Goal: Download file/media

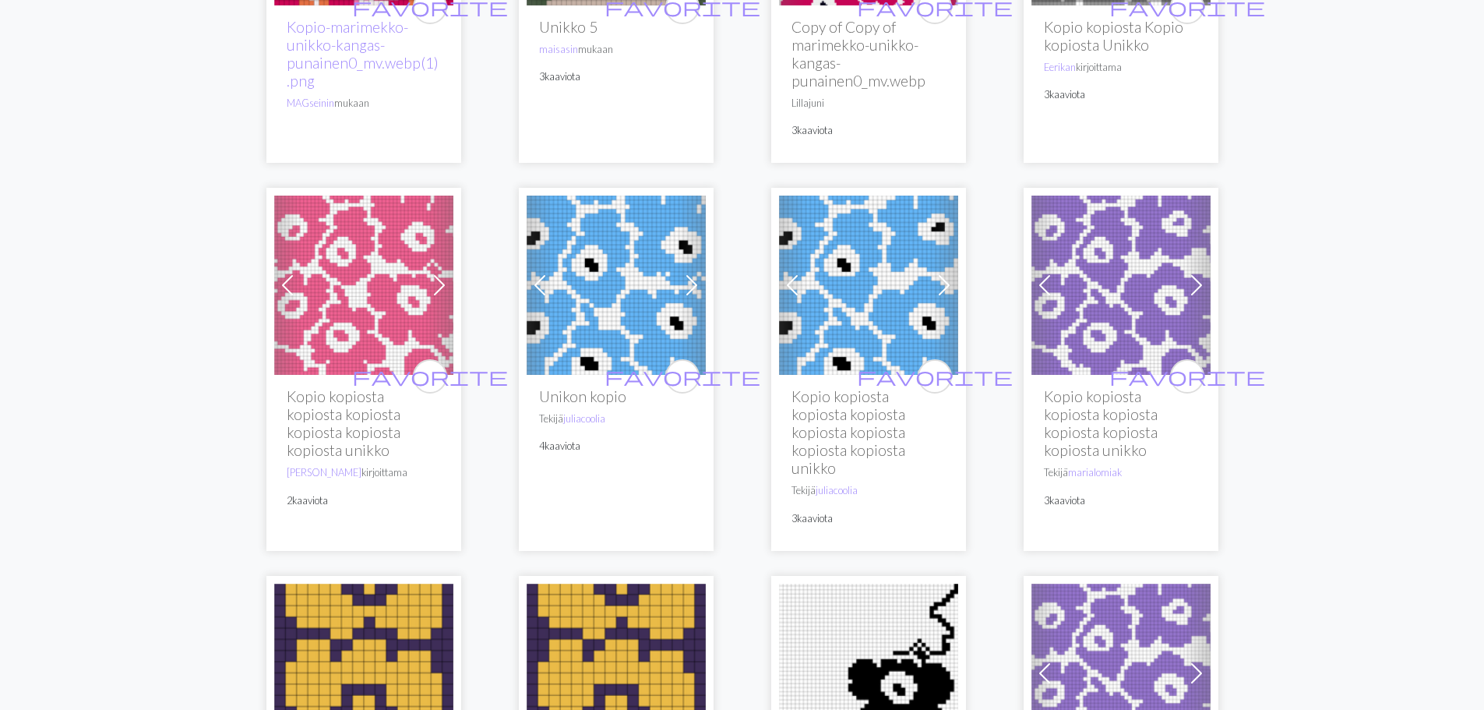
scroll to position [1636, 0]
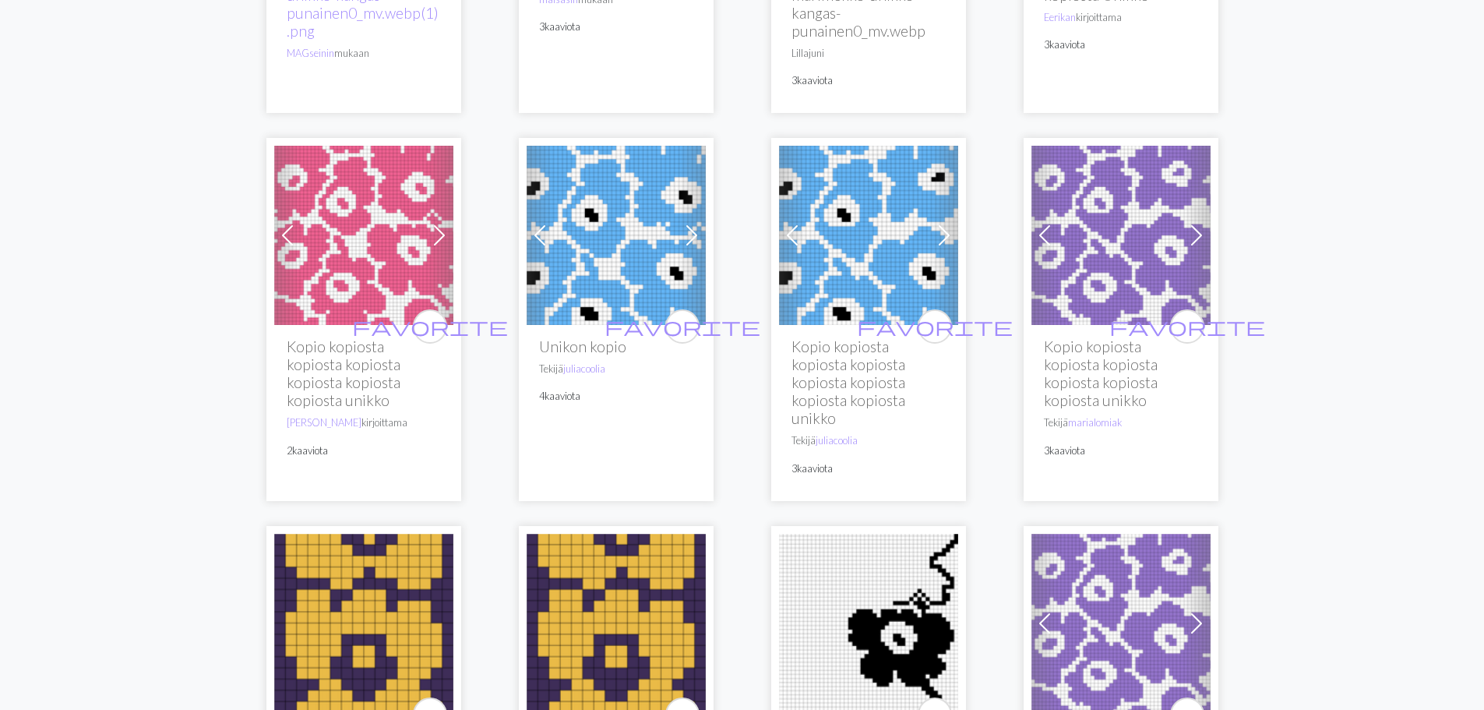
click at [863, 342] on font "Kopio kopiosta kopiosta kopiosta kopiosta kopiosta kopiosta kopiosta unikko" at bounding box center [849, 382] width 114 height 90
click at [859, 287] on img at bounding box center [868, 235] width 179 height 179
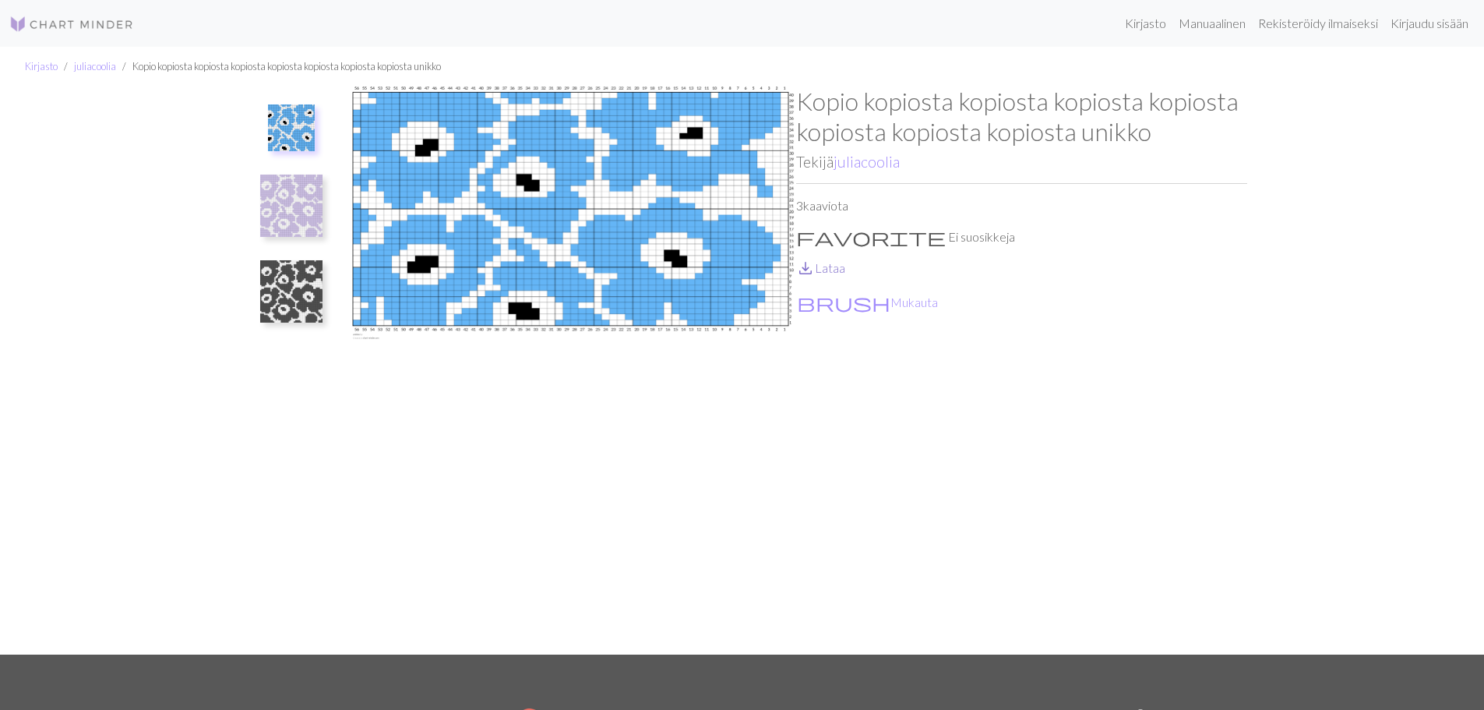
click at [820, 265] on font "Lataa" at bounding box center [830, 267] width 30 height 15
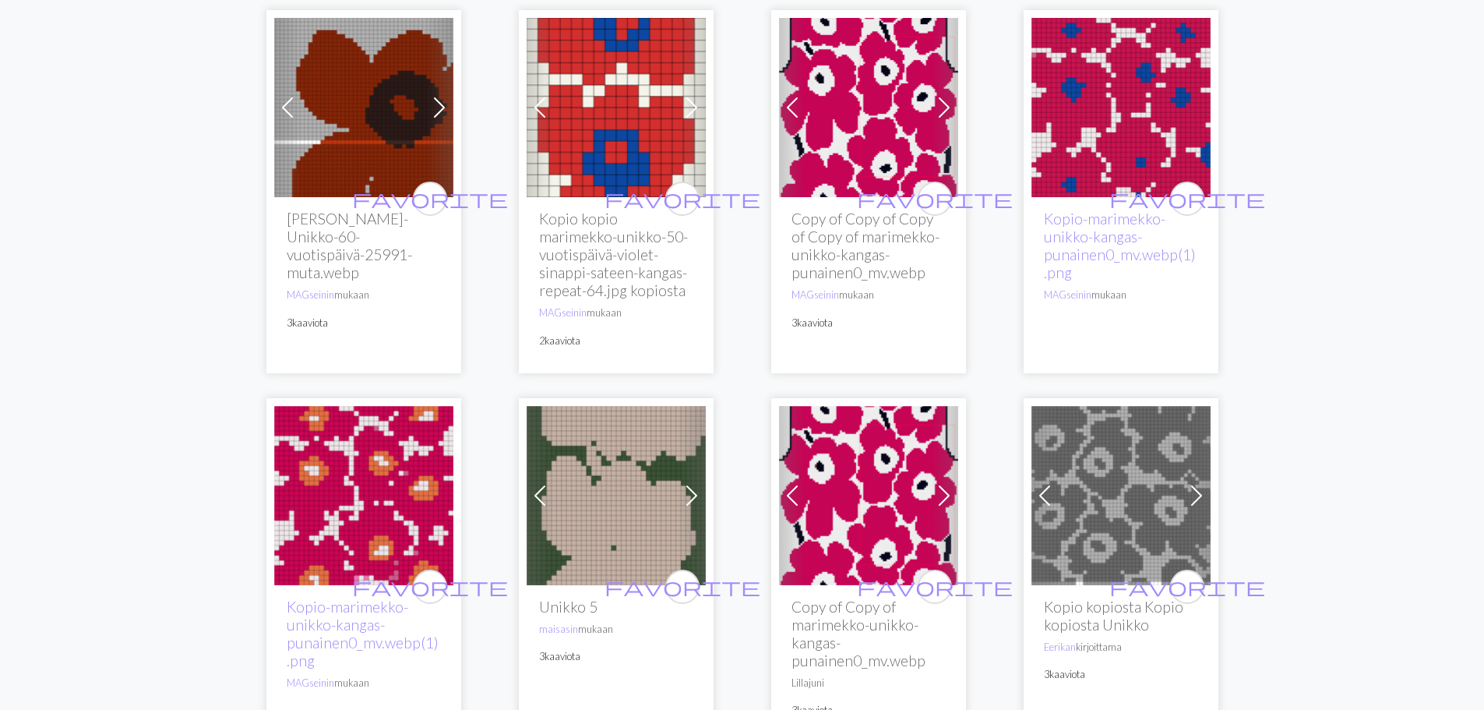
scroll to position [1013, 0]
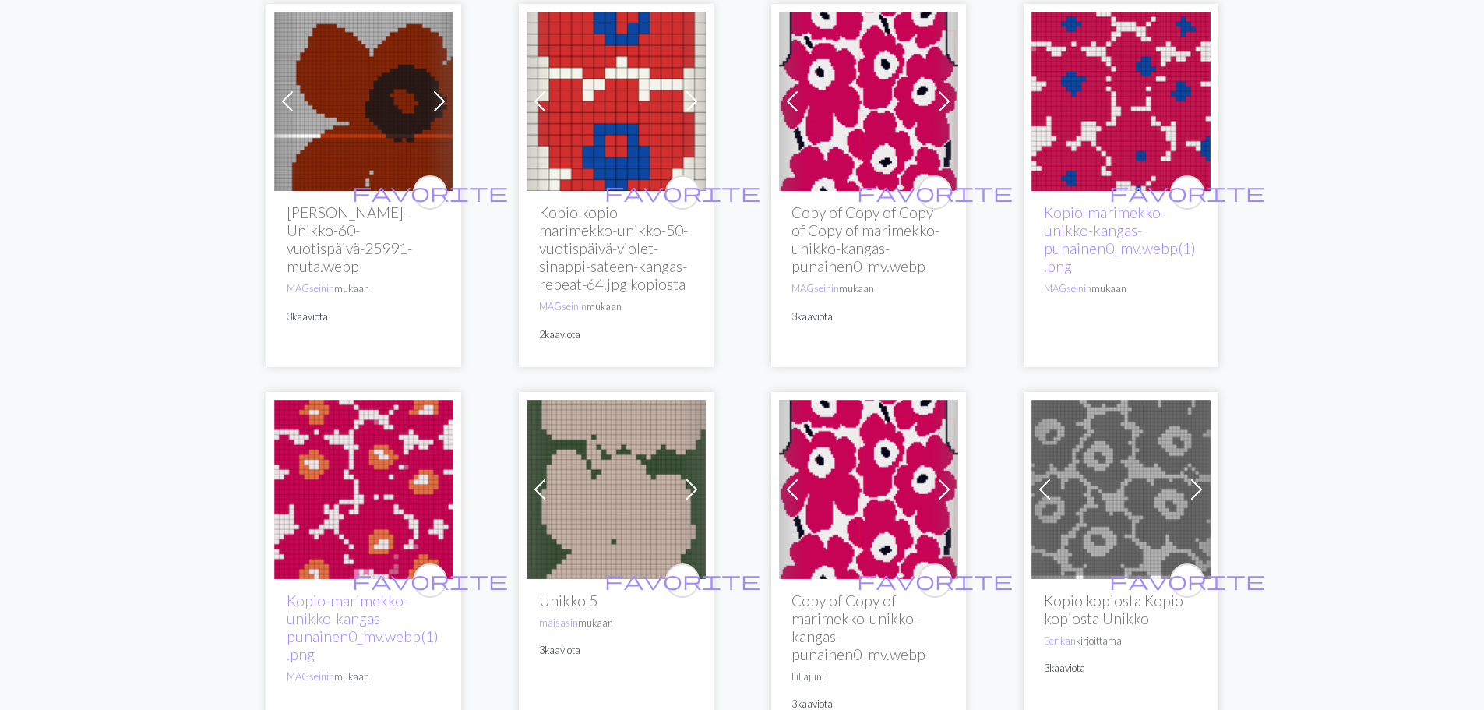
click at [1152, 481] on img at bounding box center [1121, 489] width 179 height 179
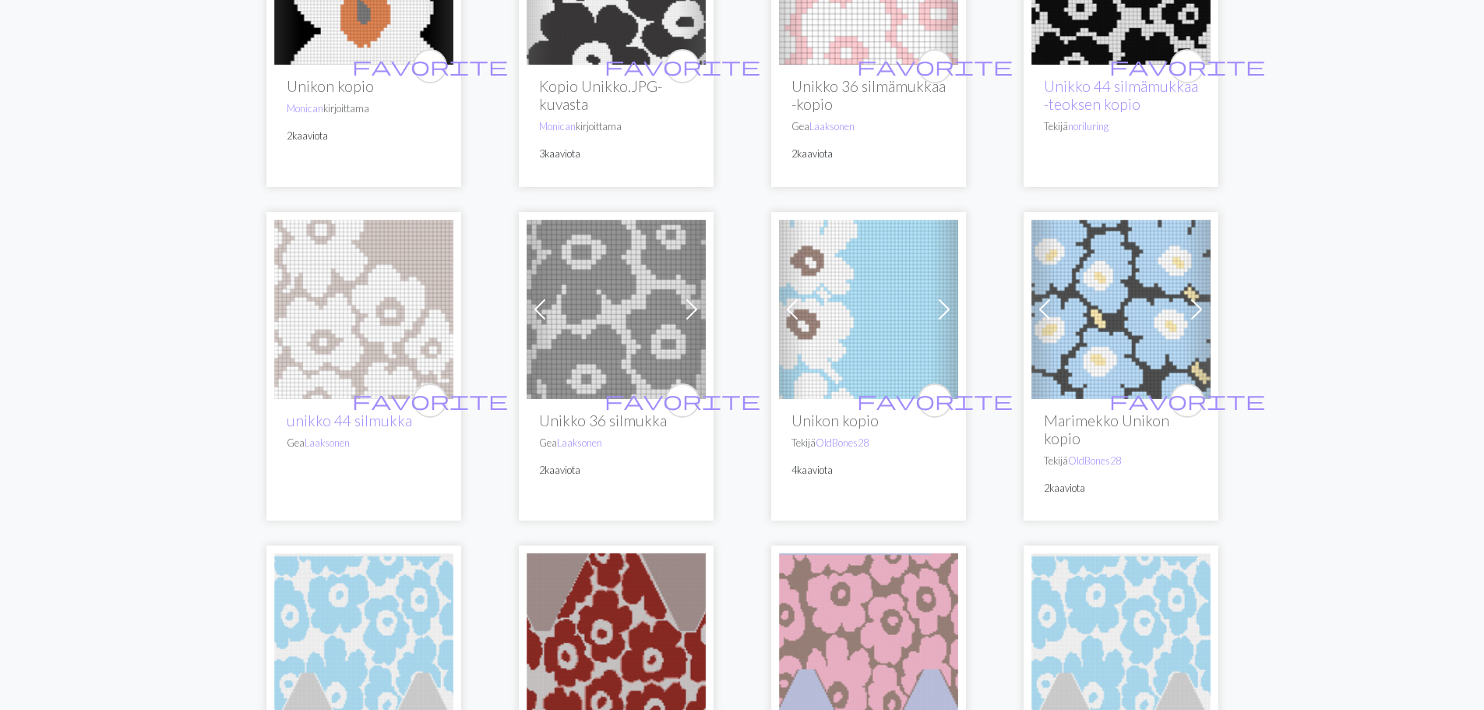
scroll to position [2649, 0]
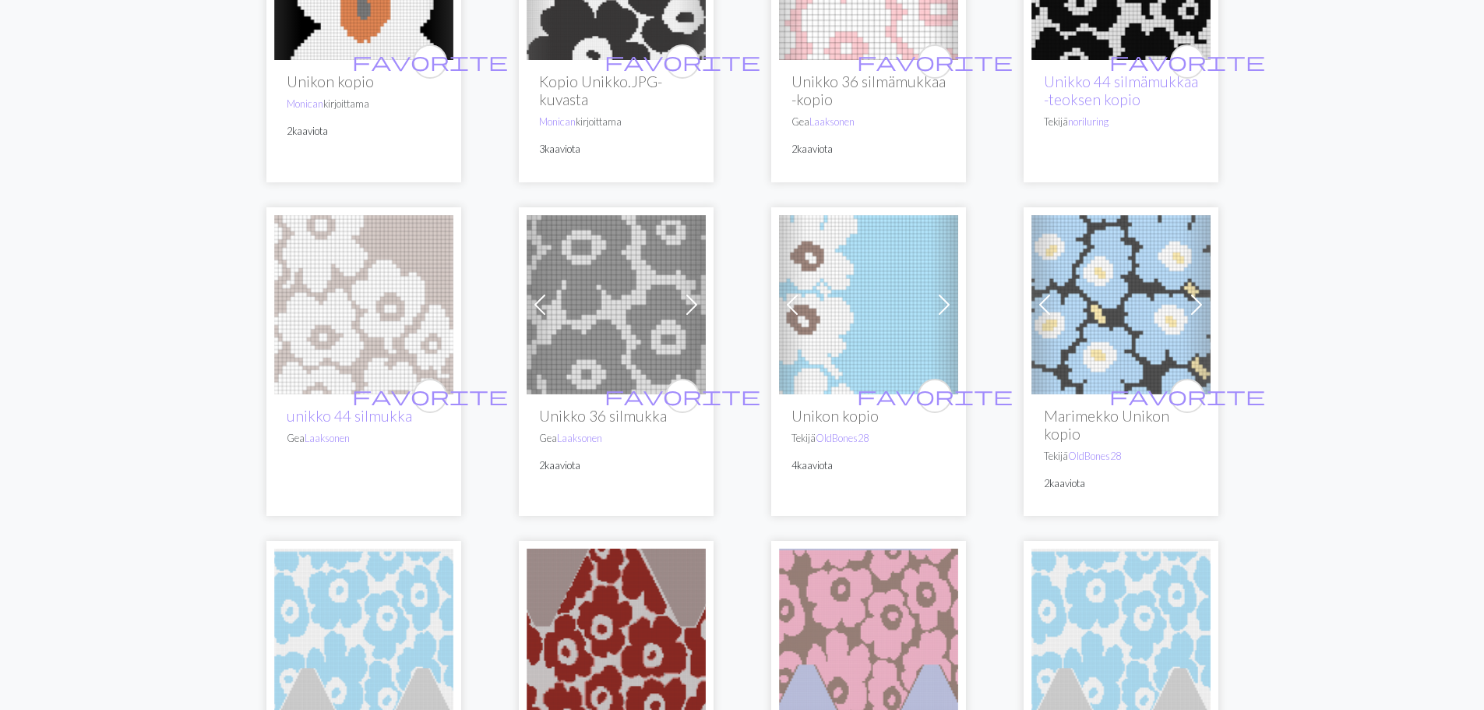
click at [869, 298] on img at bounding box center [868, 304] width 179 height 179
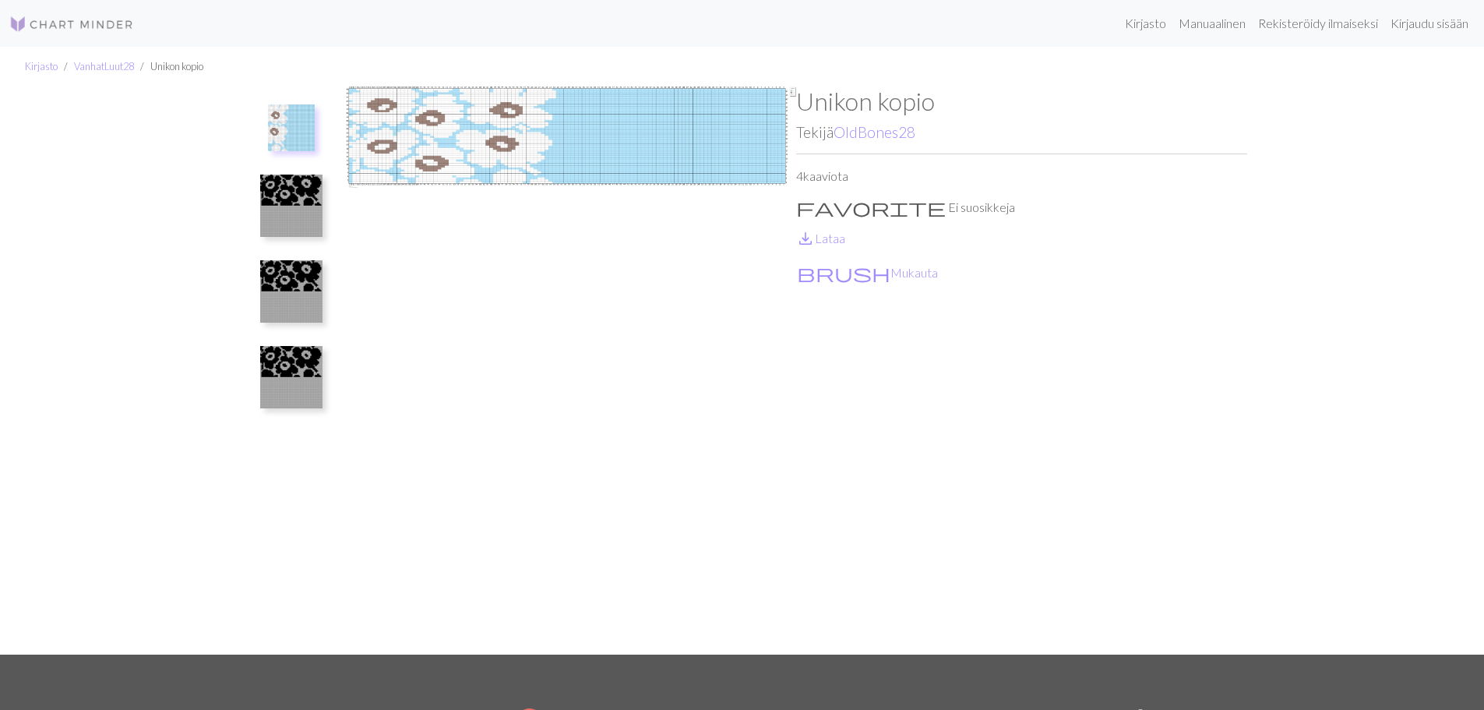
click at [302, 196] on img at bounding box center [291, 206] width 62 height 62
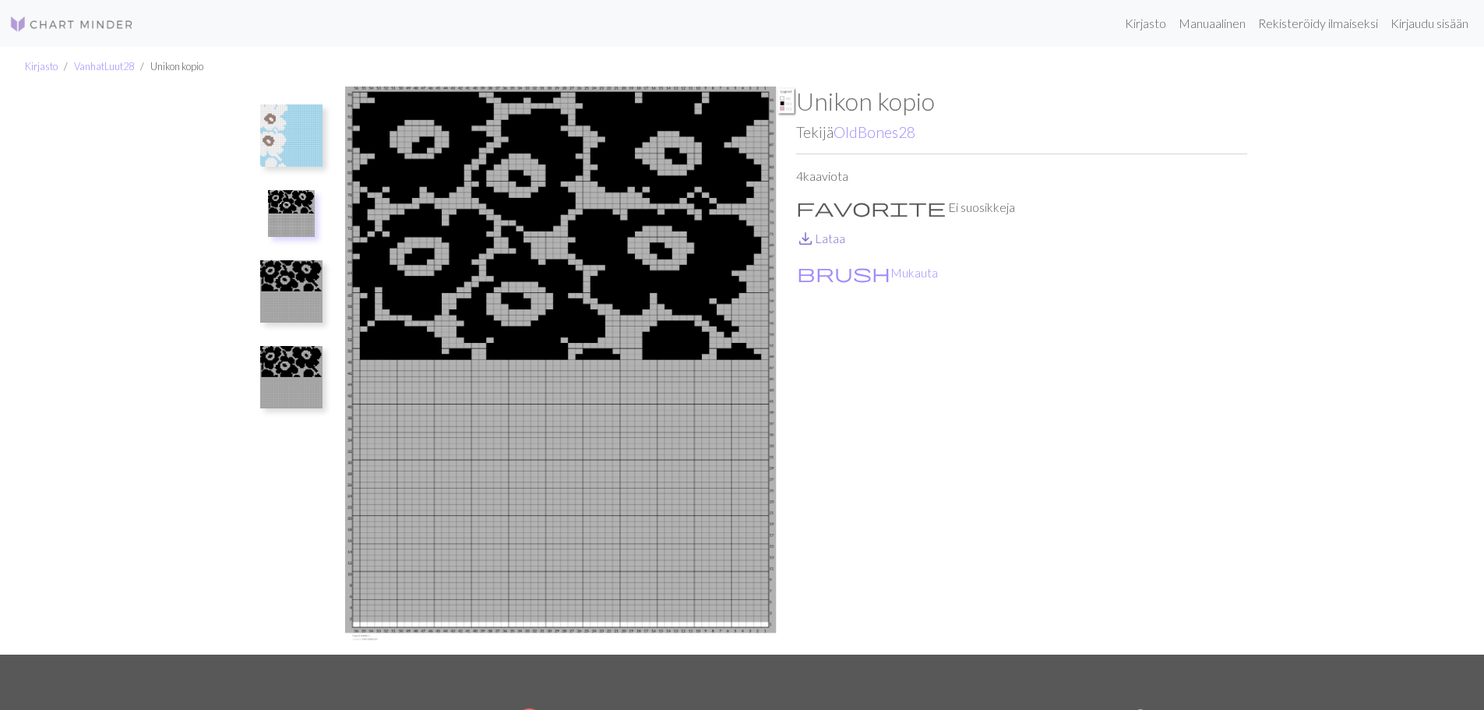
click at [824, 240] on font "Lataa" at bounding box center [830, 238] width 30 height 15
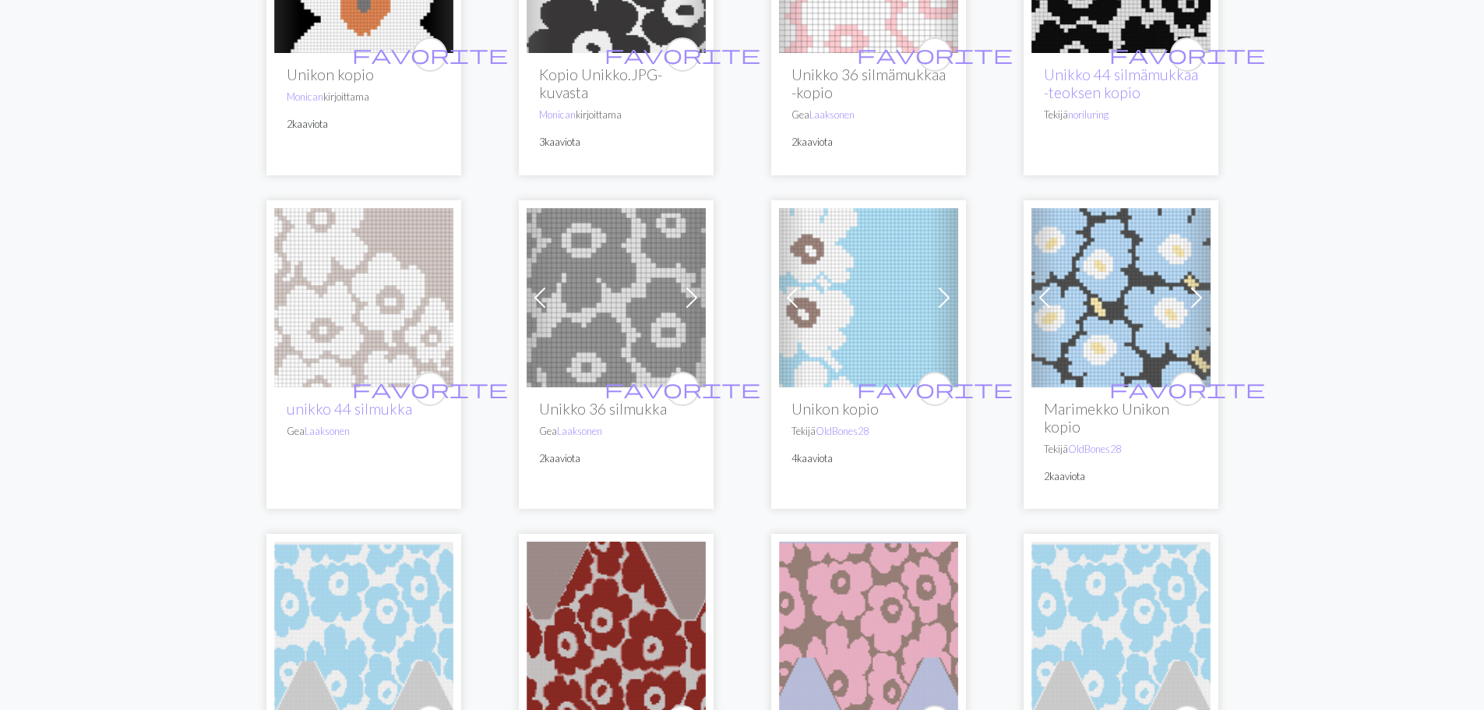
scroll to position [2571, 0]
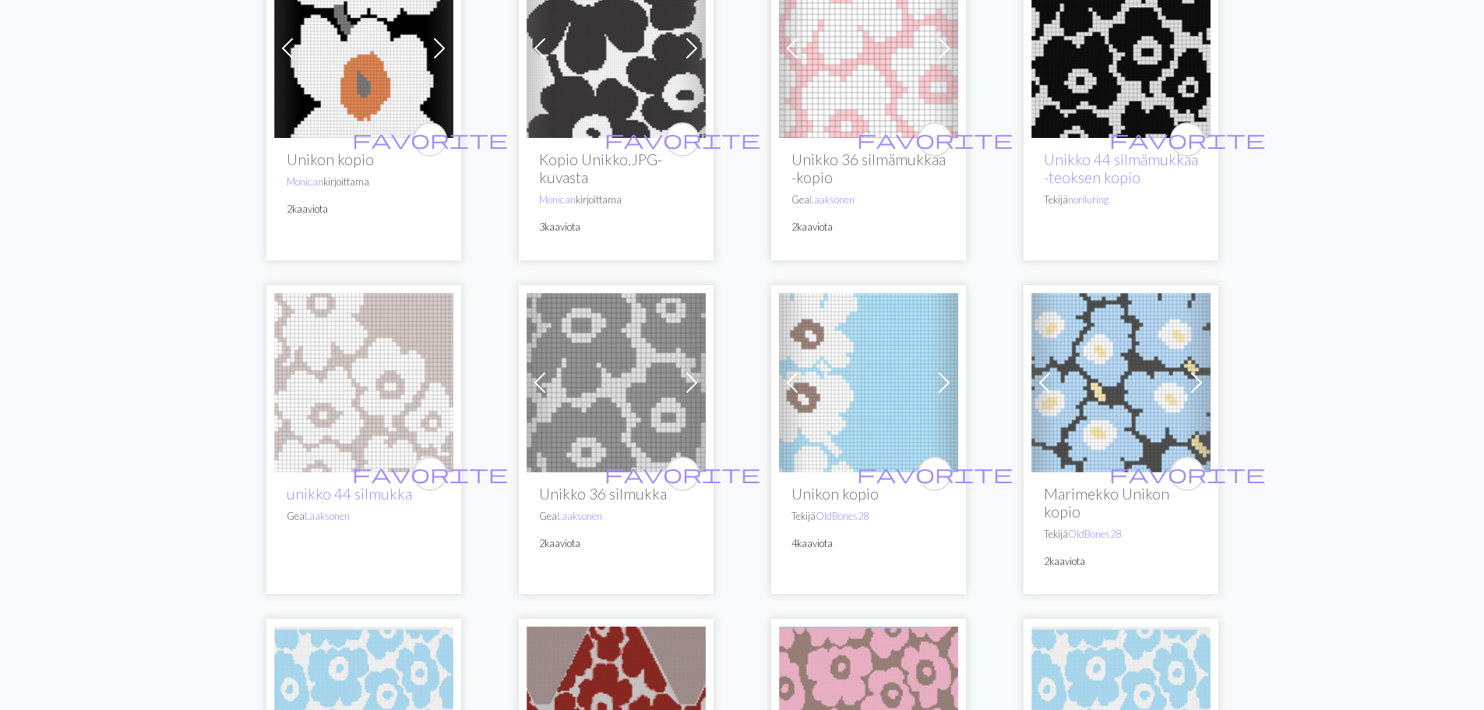
click at [835, 390] on img at bounding box center [868, 382] width 179 height 179
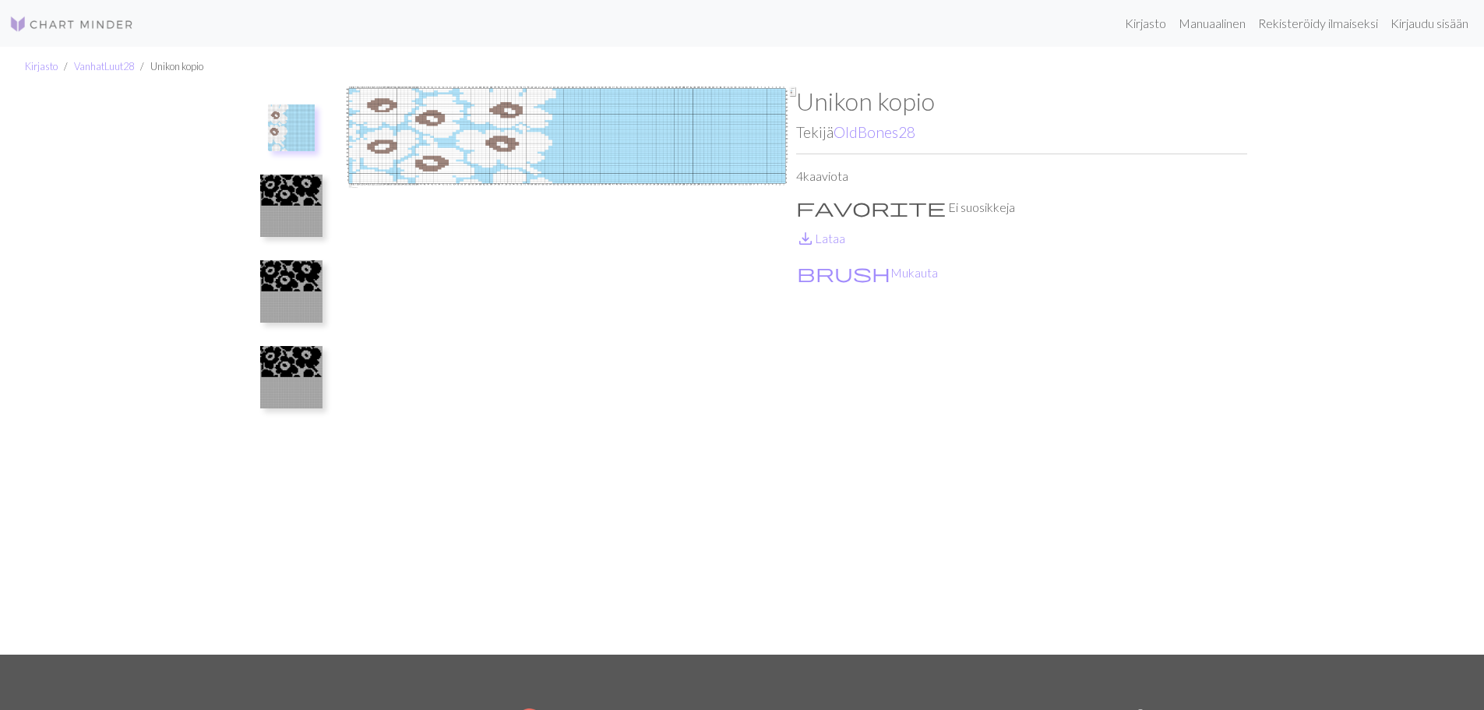
click at [285, 130] on img at bounding box center [291, 127] width 47 height 47
click at [285, 131] on img at bounding box center [291, 127] width 47 height 47
click at [273, 136] on img at bounding box center [291, 127] width 47 height 47
click at [827, 234] on font "Lataa" at bounding box center [830, 238] width 30 height 15
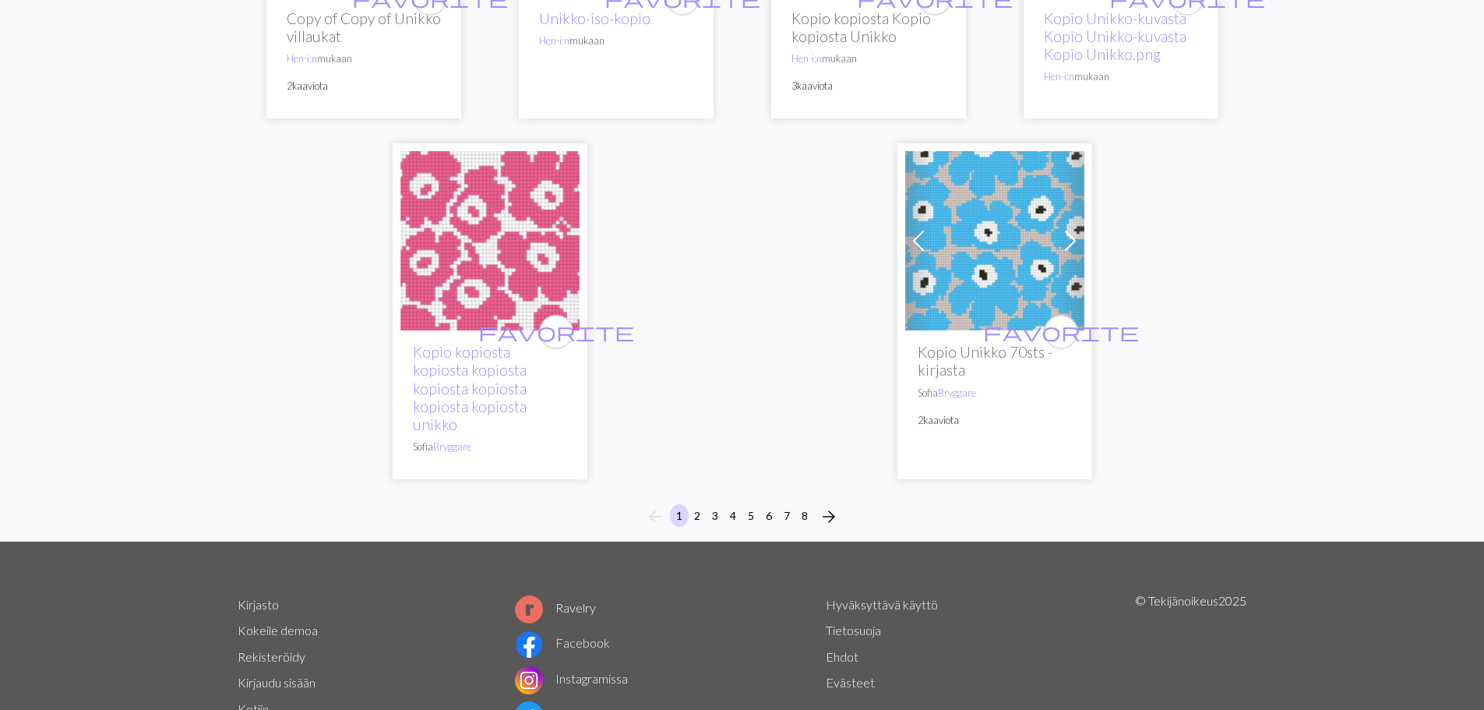
scroll to position [4363, 0]
click at [697, 508] on font "2" at bounding box center [697, 514] width 6 height 13
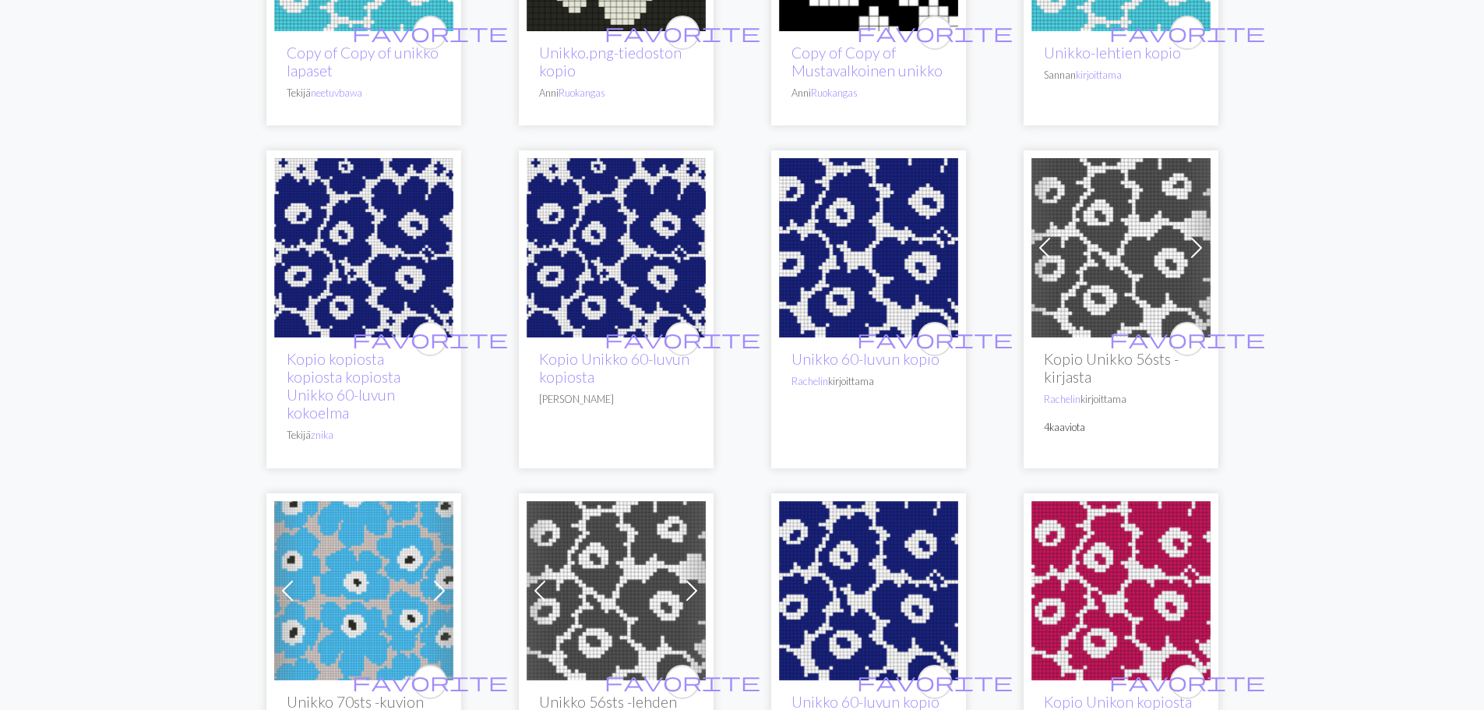
scroll to position [1013, 0]
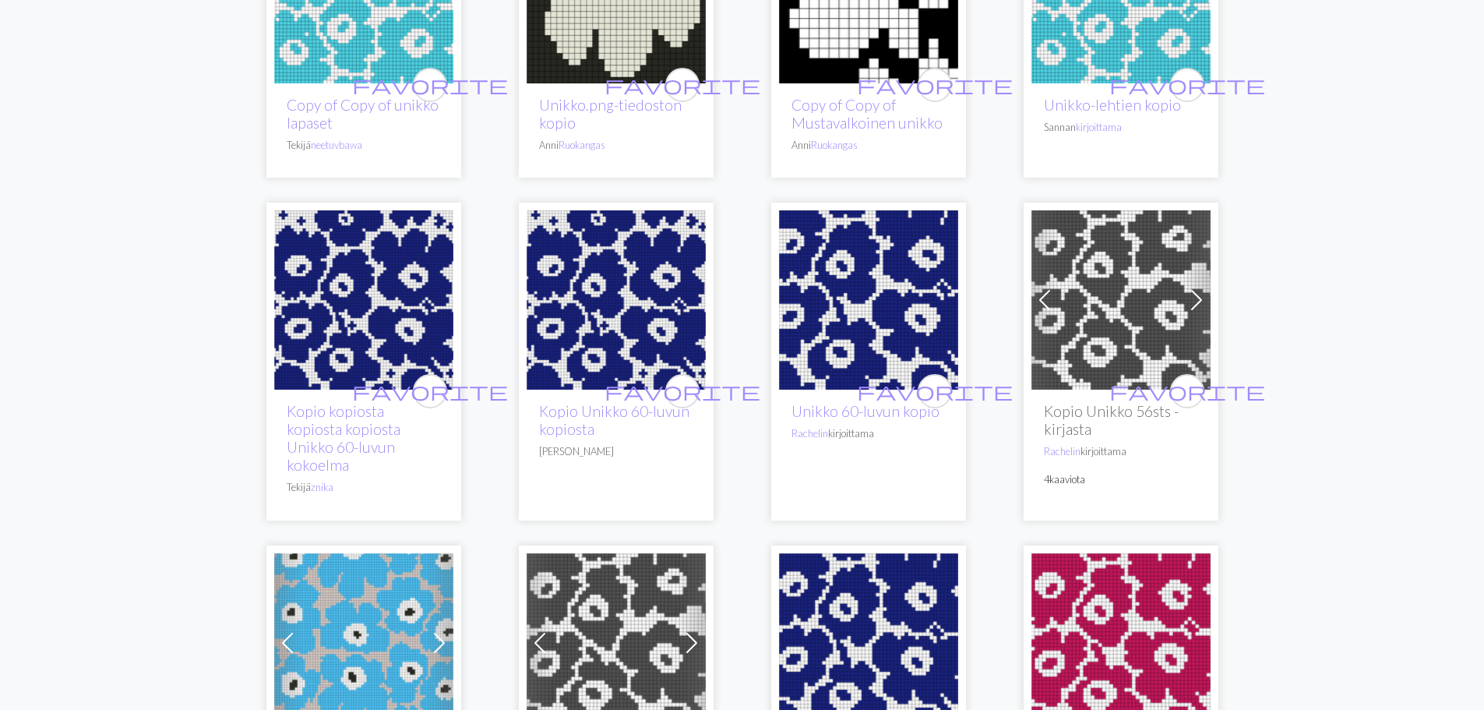
click at [340, 325] on img at bounding box center [363, 299] width 179 height 179
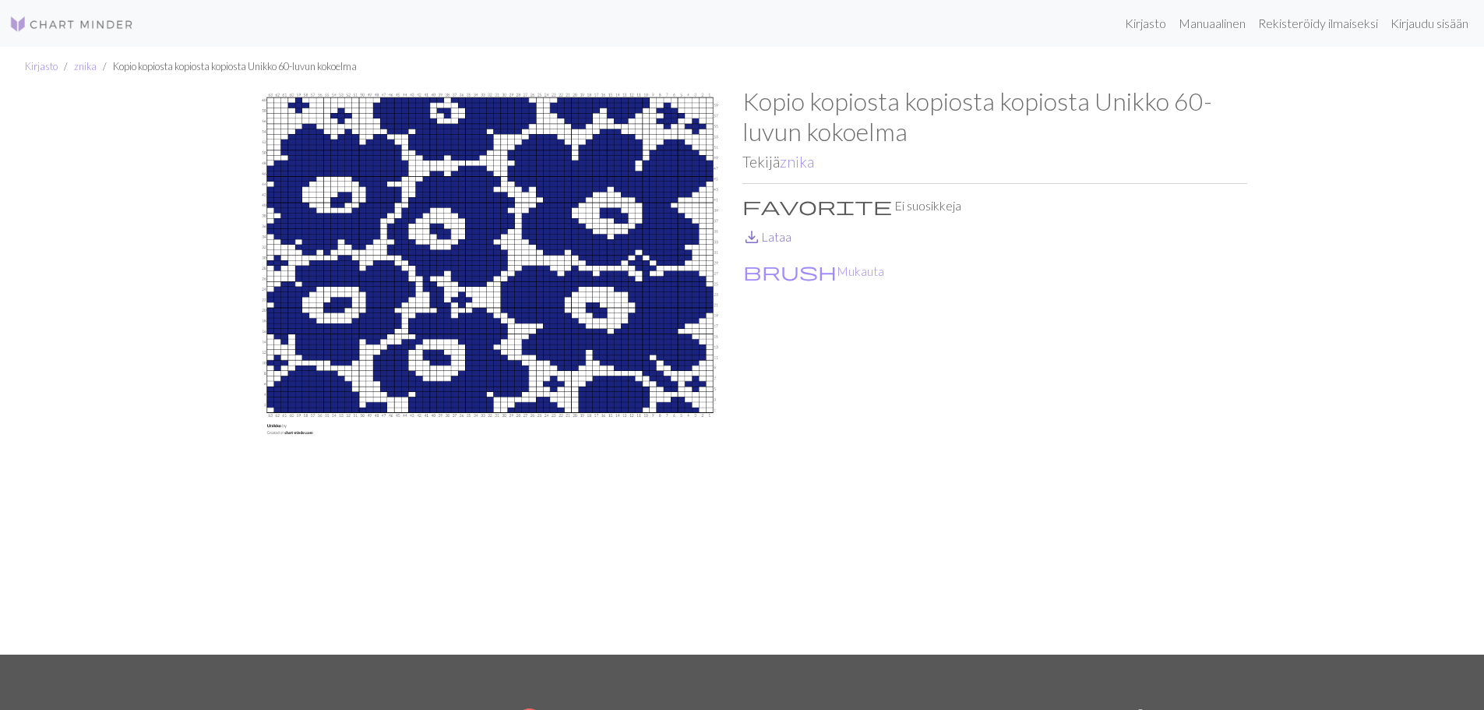
click at [776, 235] on font "Lataa" at bounding box center [776, 236] width 30 height 15
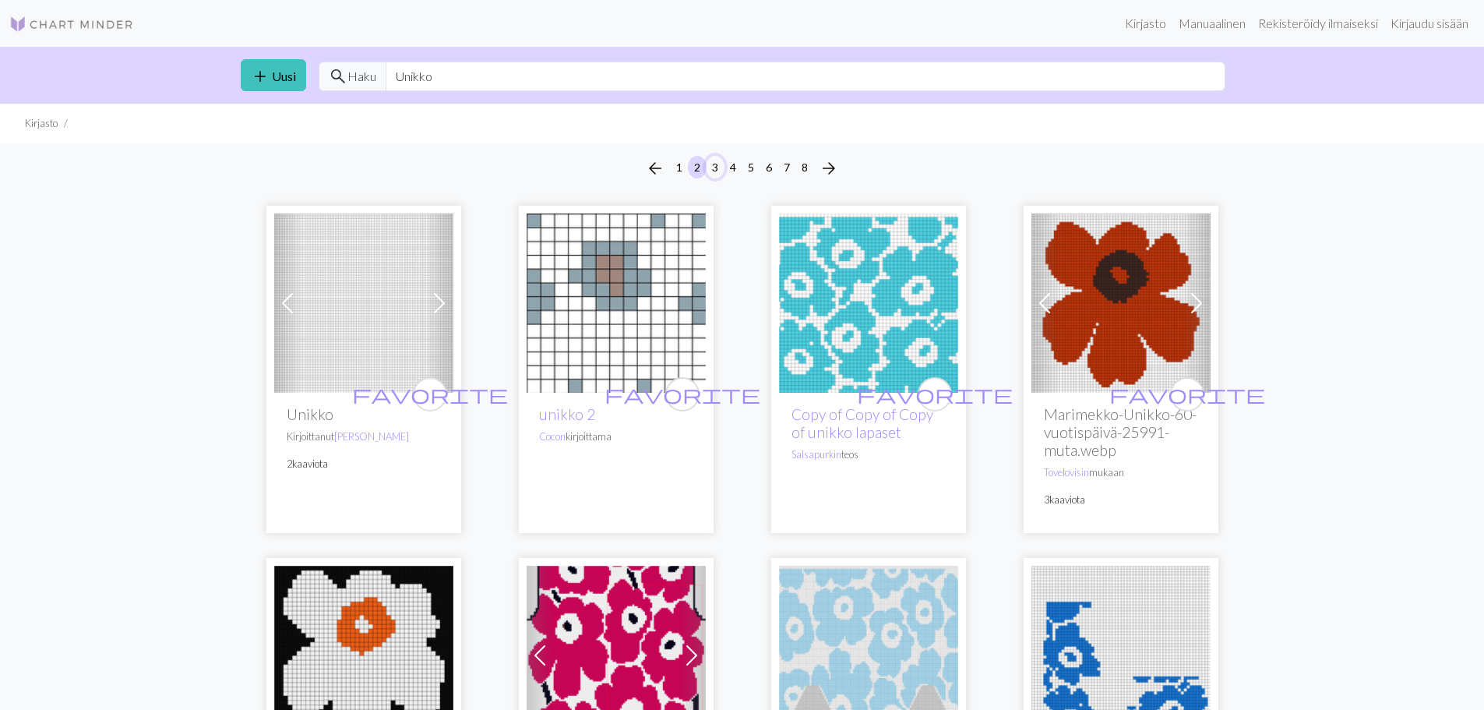
click at [714, 164] on font "3" at bounding box center [715, 166] width 6 height 13
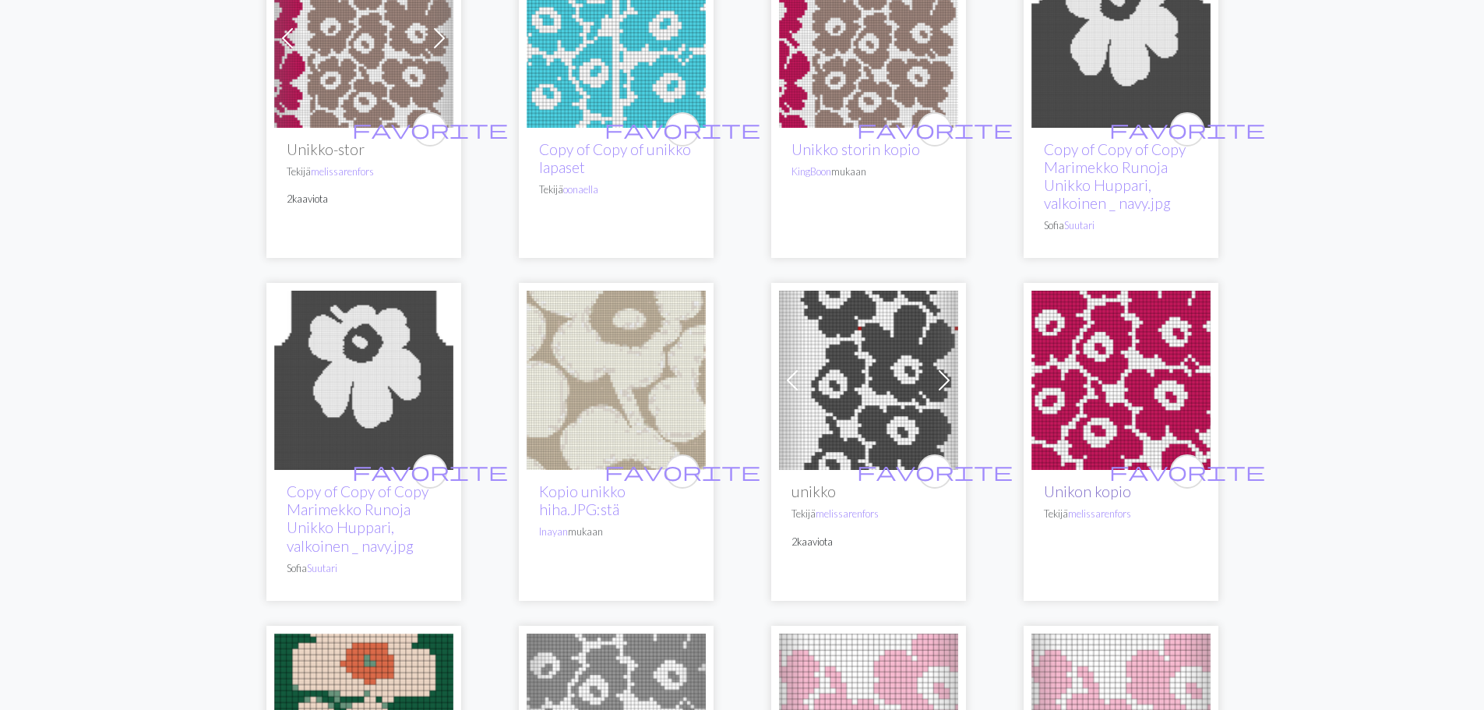
scroll to position [390, 0]
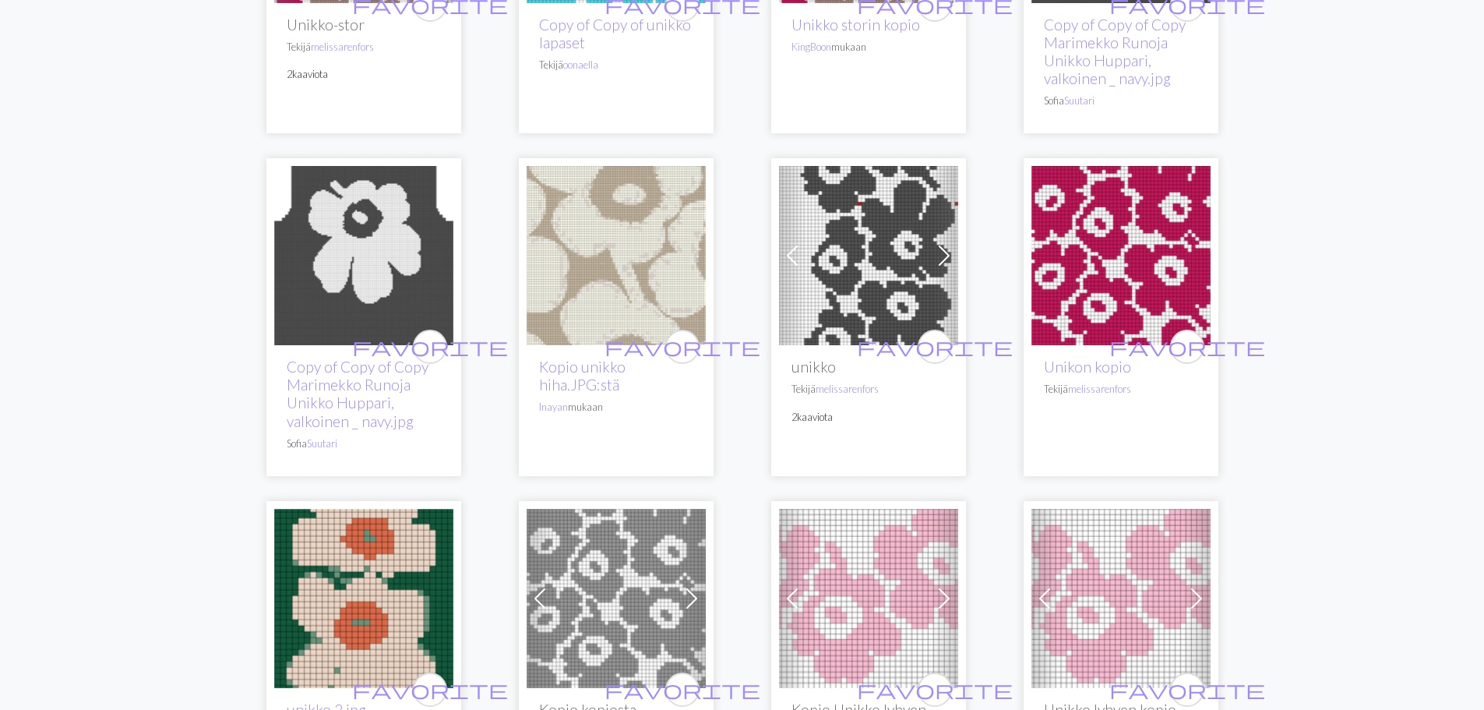
click at [857, 286] on img at bounding box center [868, 255] width 179 height 179
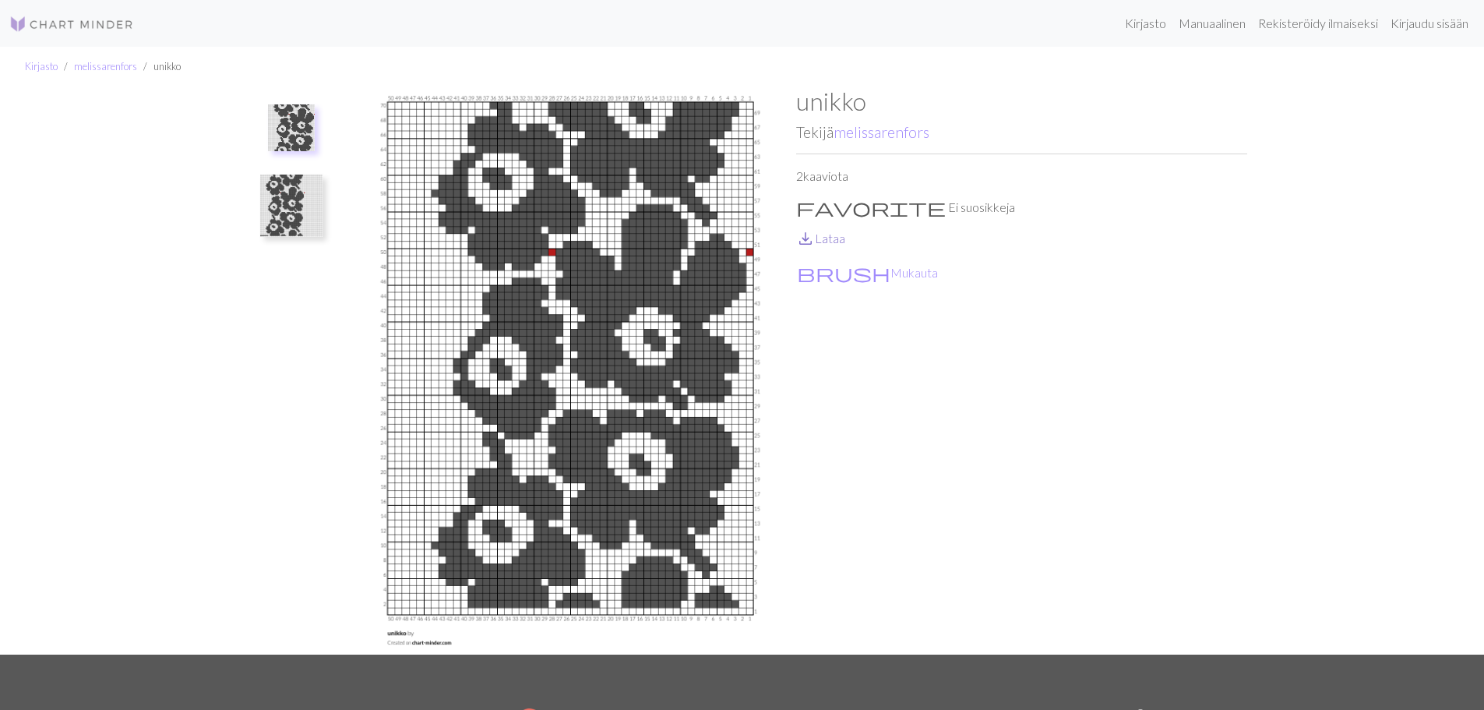
click at [827, 238] on font "Lataa" at bounding box center [830, 238] width 30 height 15
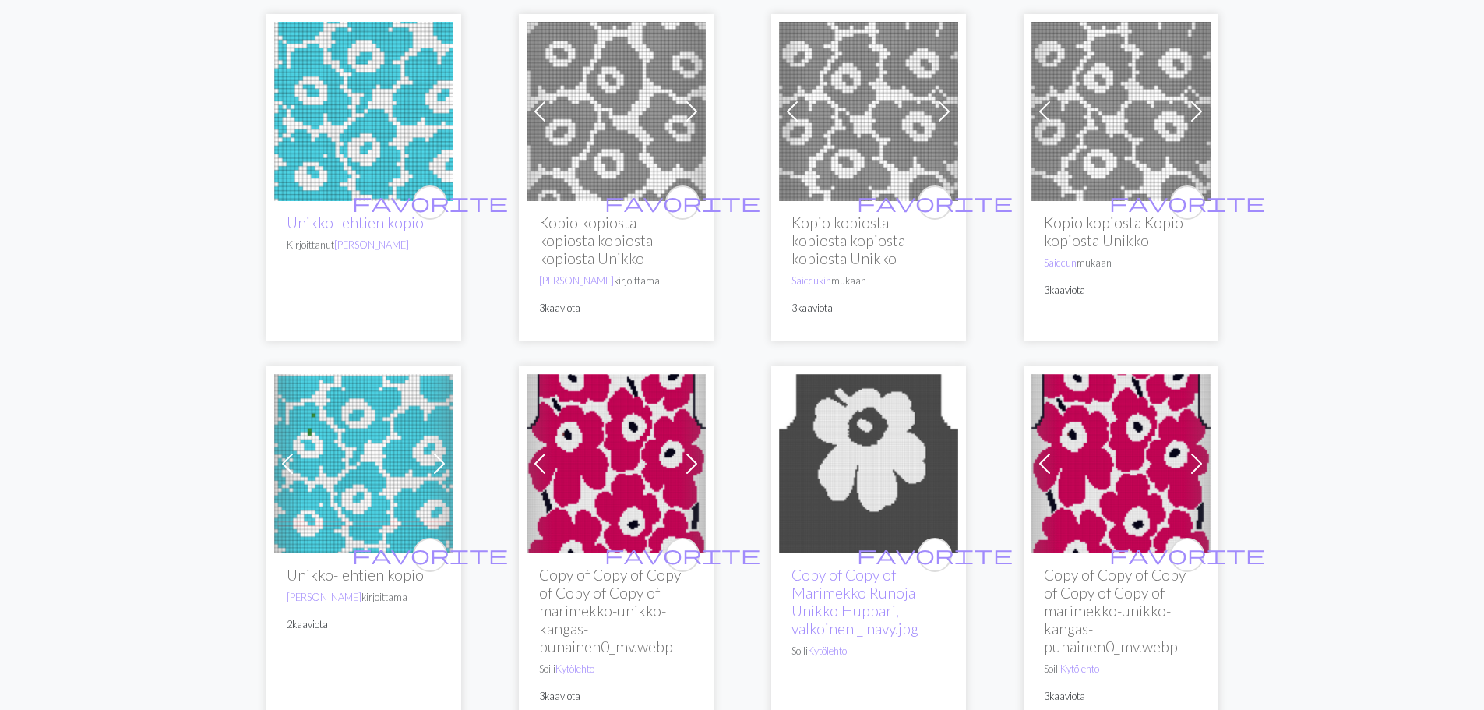
scroll to position [1247, 0]
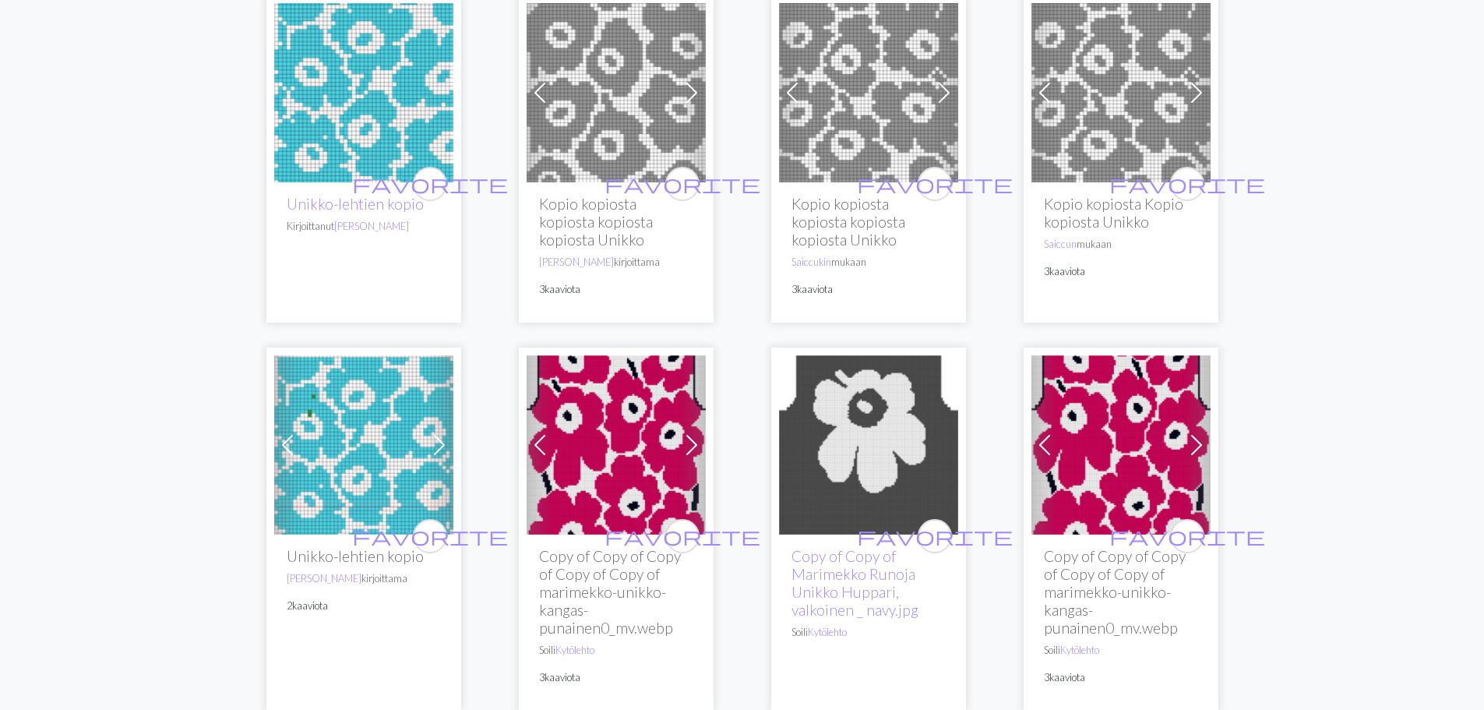
click at [377, 118] on img at bounding box center [363, 92] width 179 height 179
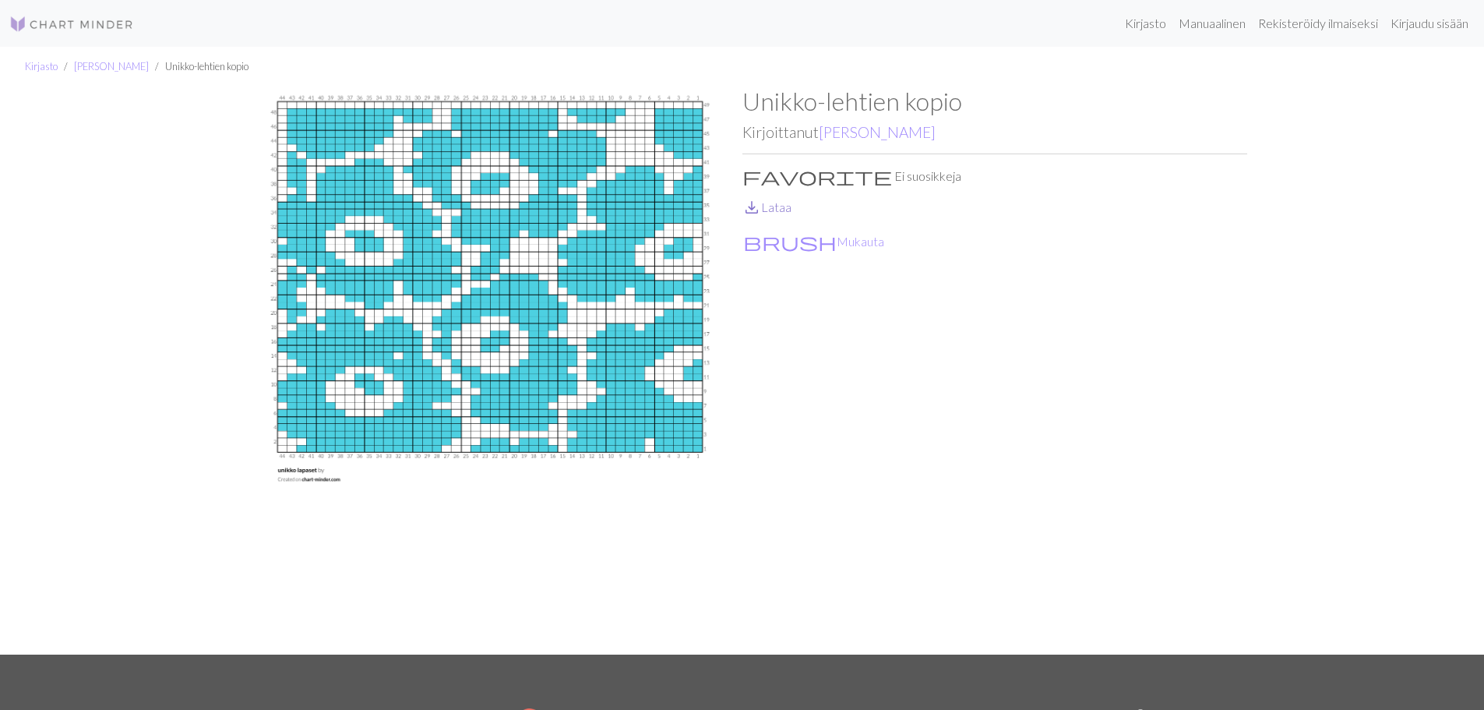
click at [777, 207] on font "Lataa" at bounding box center [776, 206] width 30 height 15
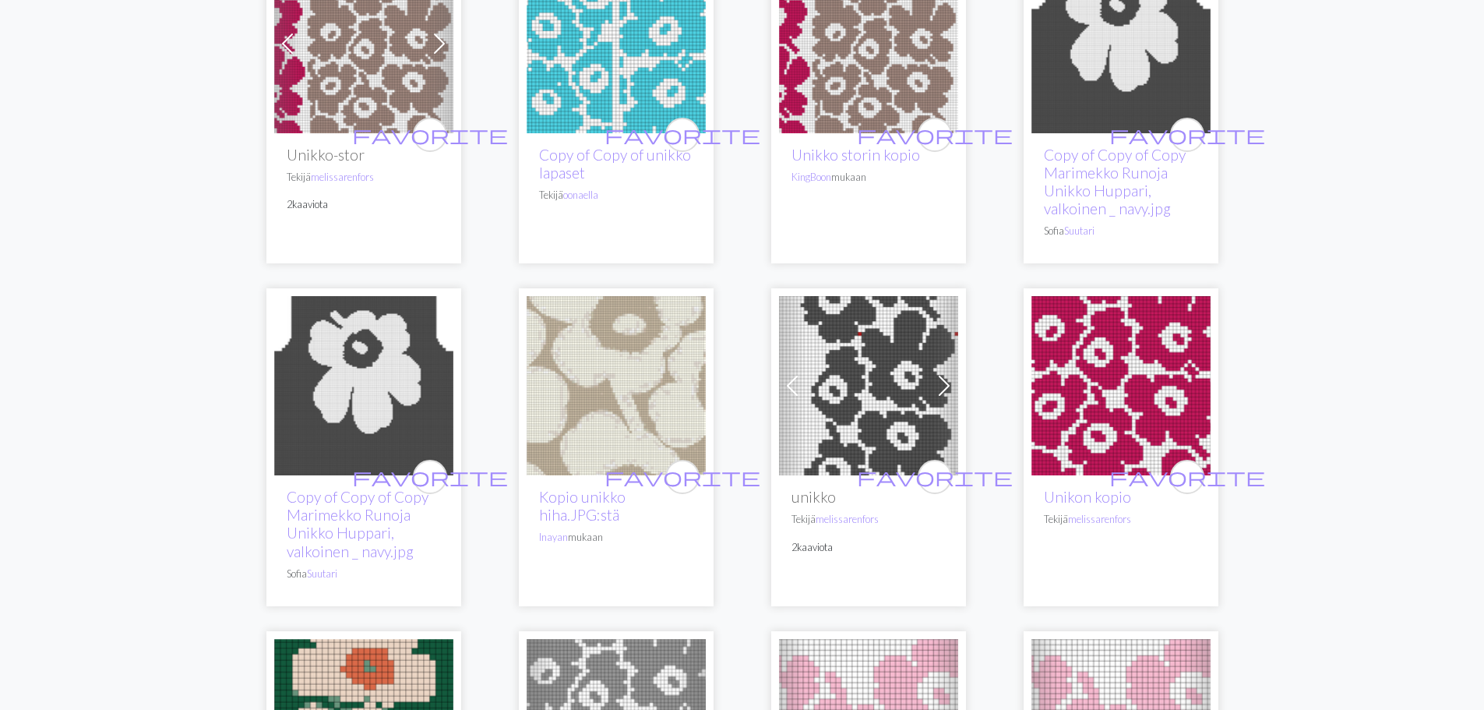
scroll to position [312, 0]
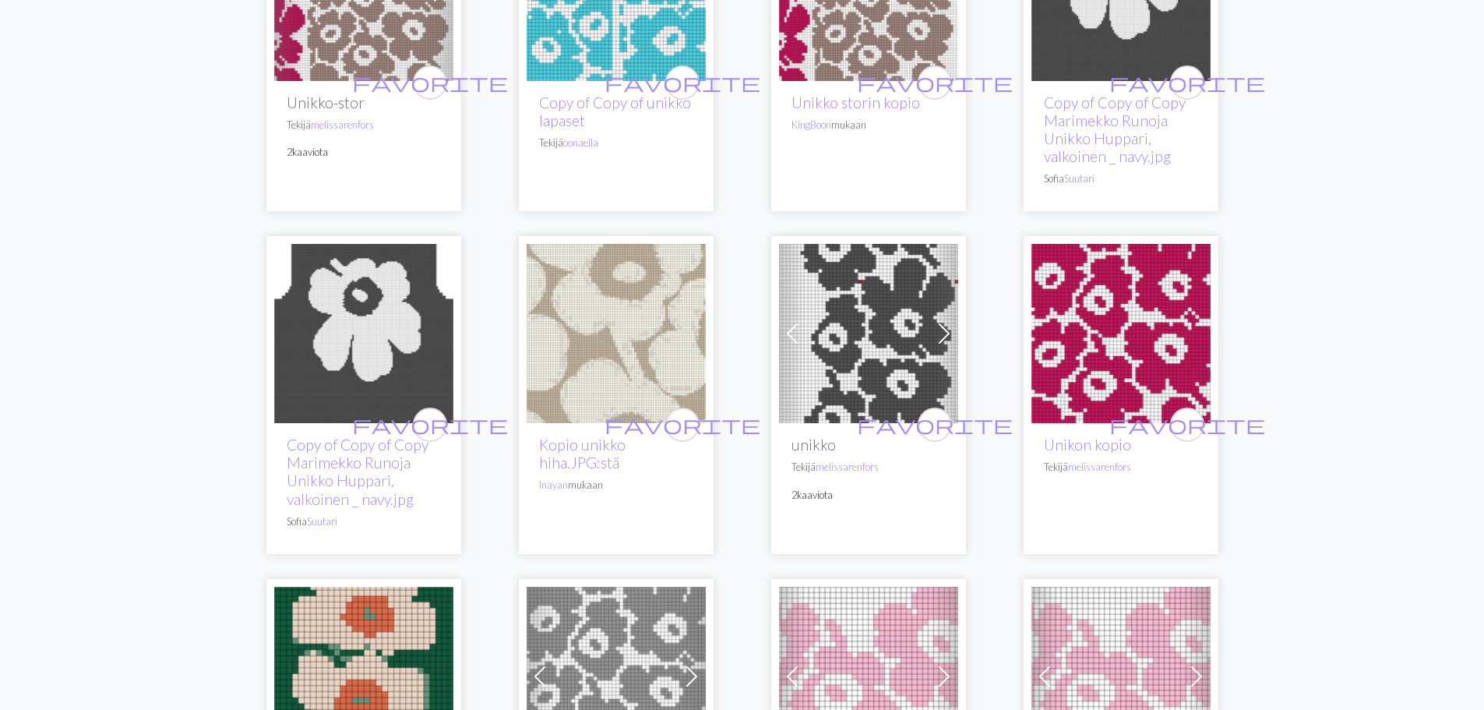
click at [852, 340] on img at bounding box center [868, 333] width 179 height 179
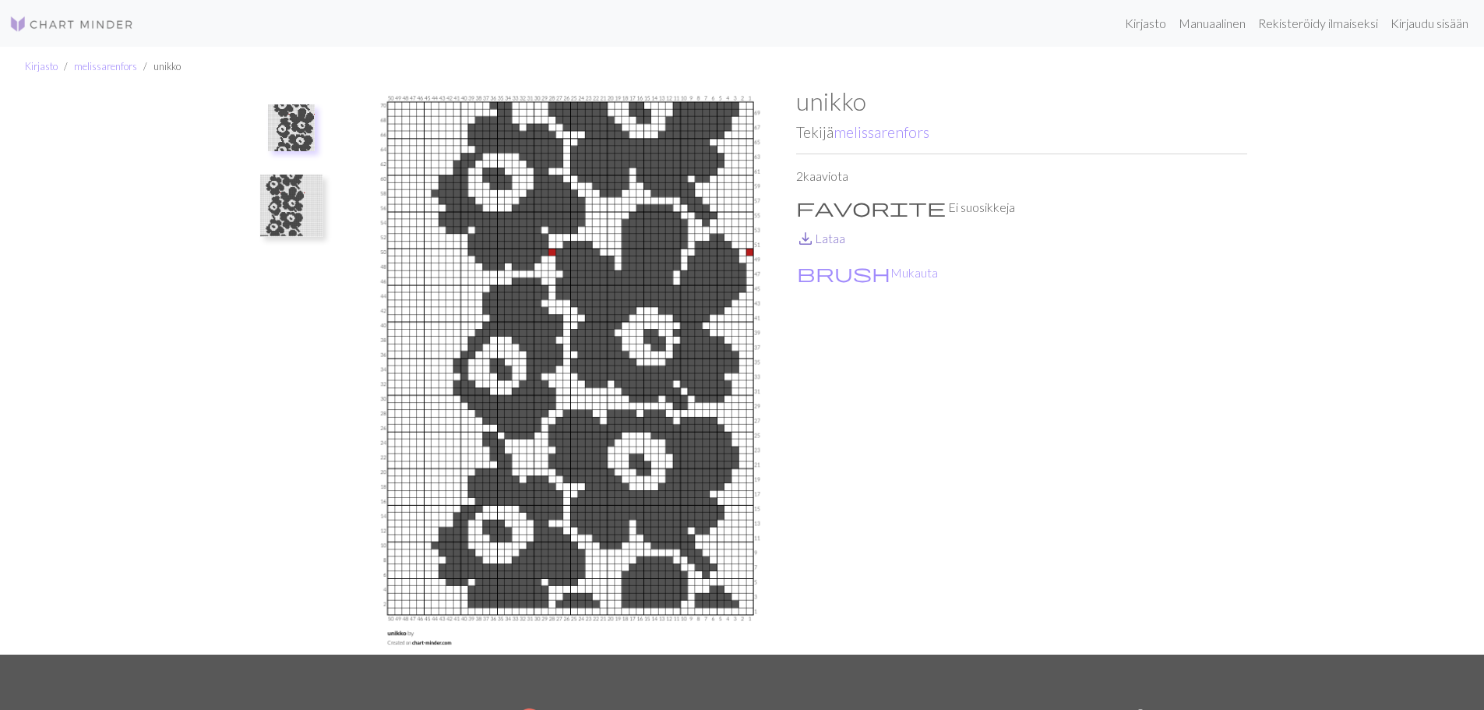
click at [830, 238] on font "Lataa" at bounding box center [830, 238] width 30 height 15
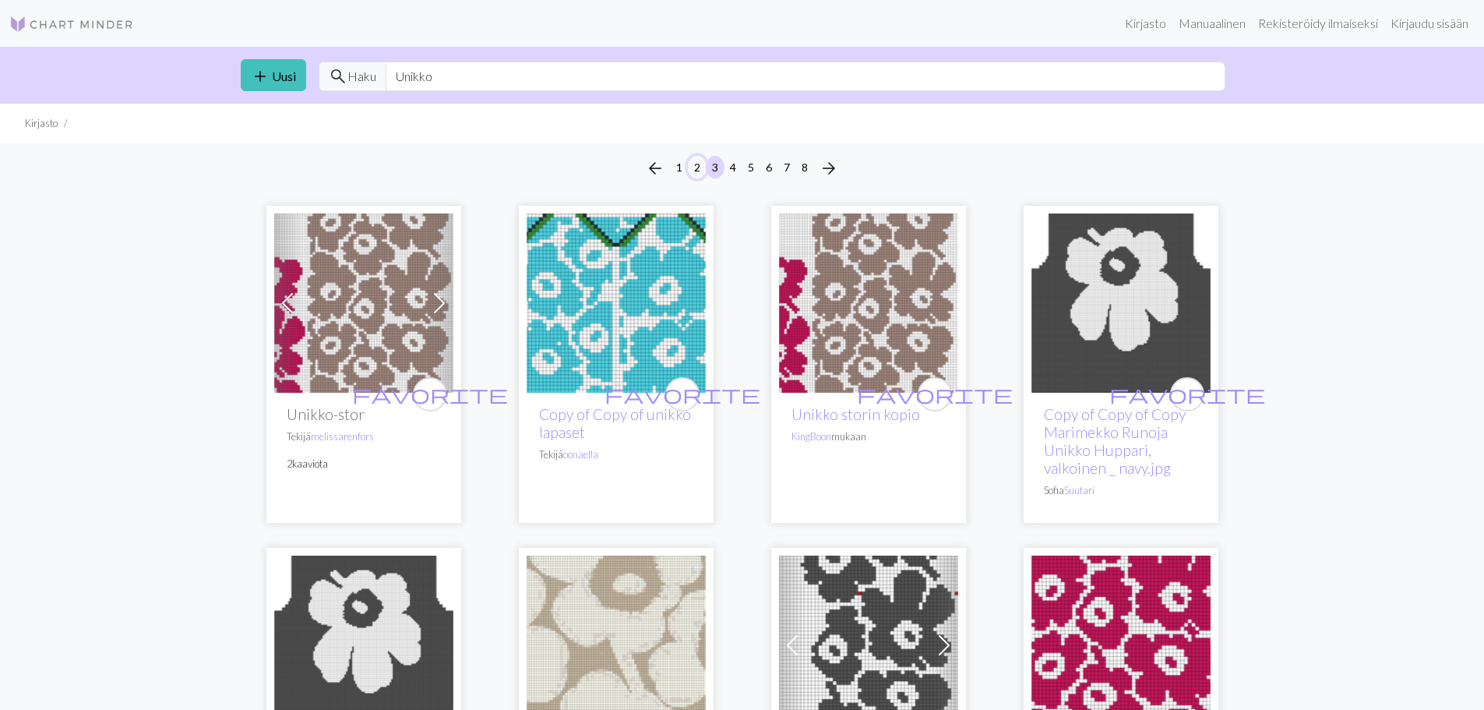
click at [697, 169] on font "2" at bounding box center [697, 166] width 6 height 13
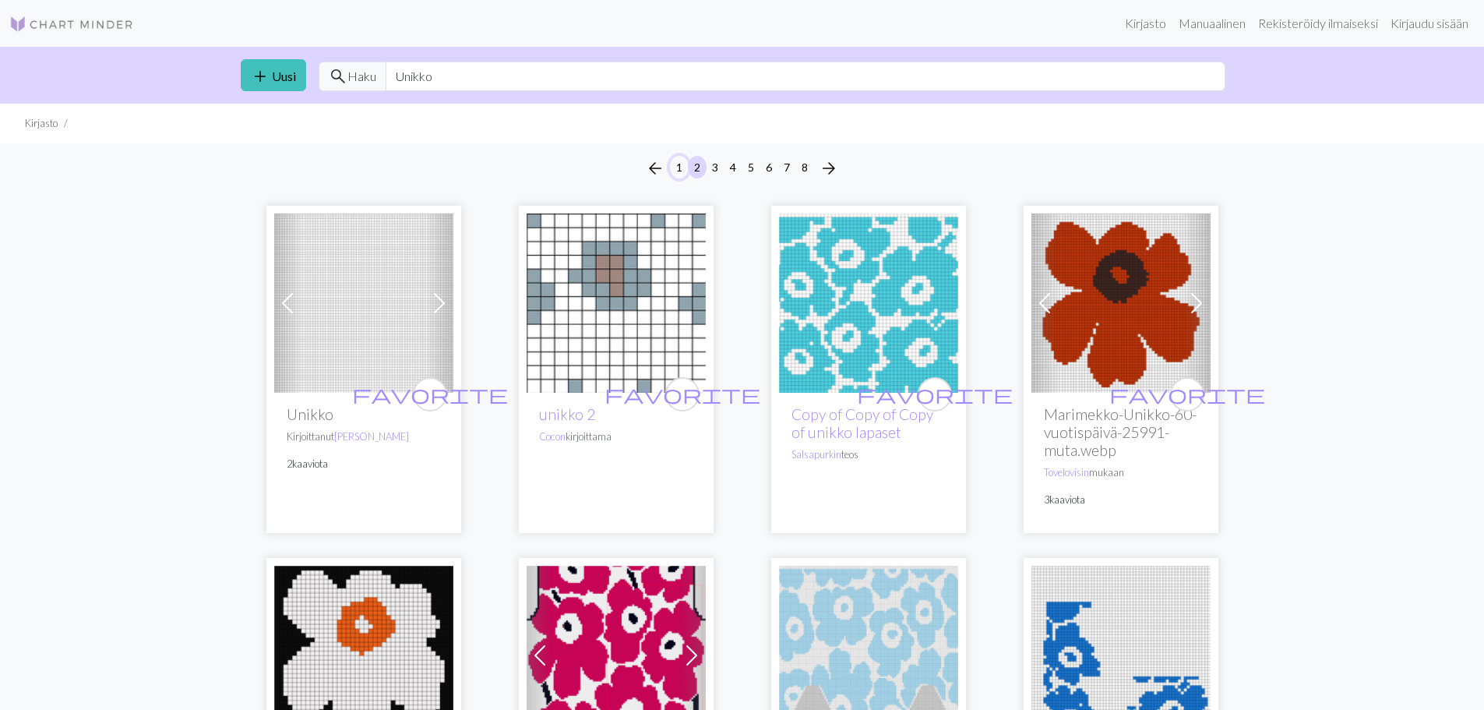
click at [679, 167] on font "1" at bounding box center [679, 166] width 6 height 13
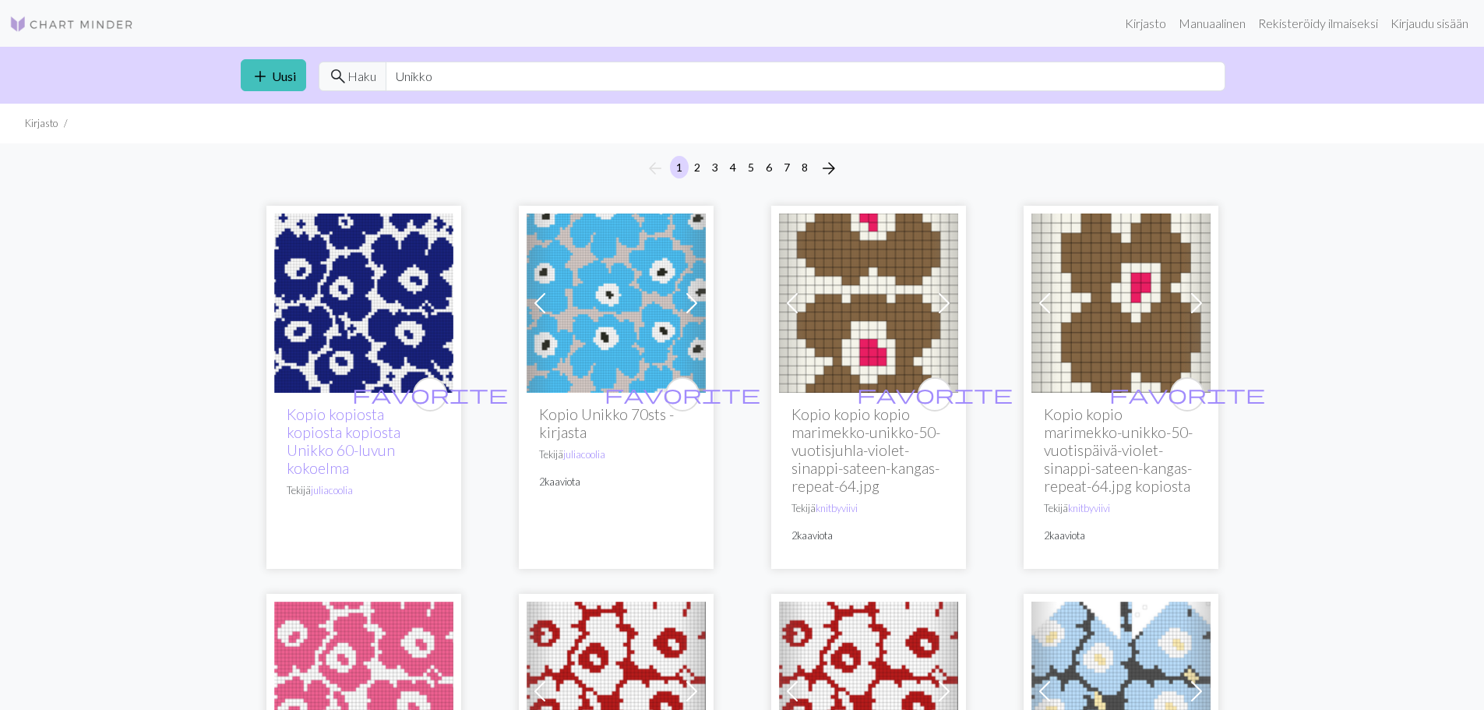
click at [369, 288] on img at bounding box center [363, 302] width 179 height 179
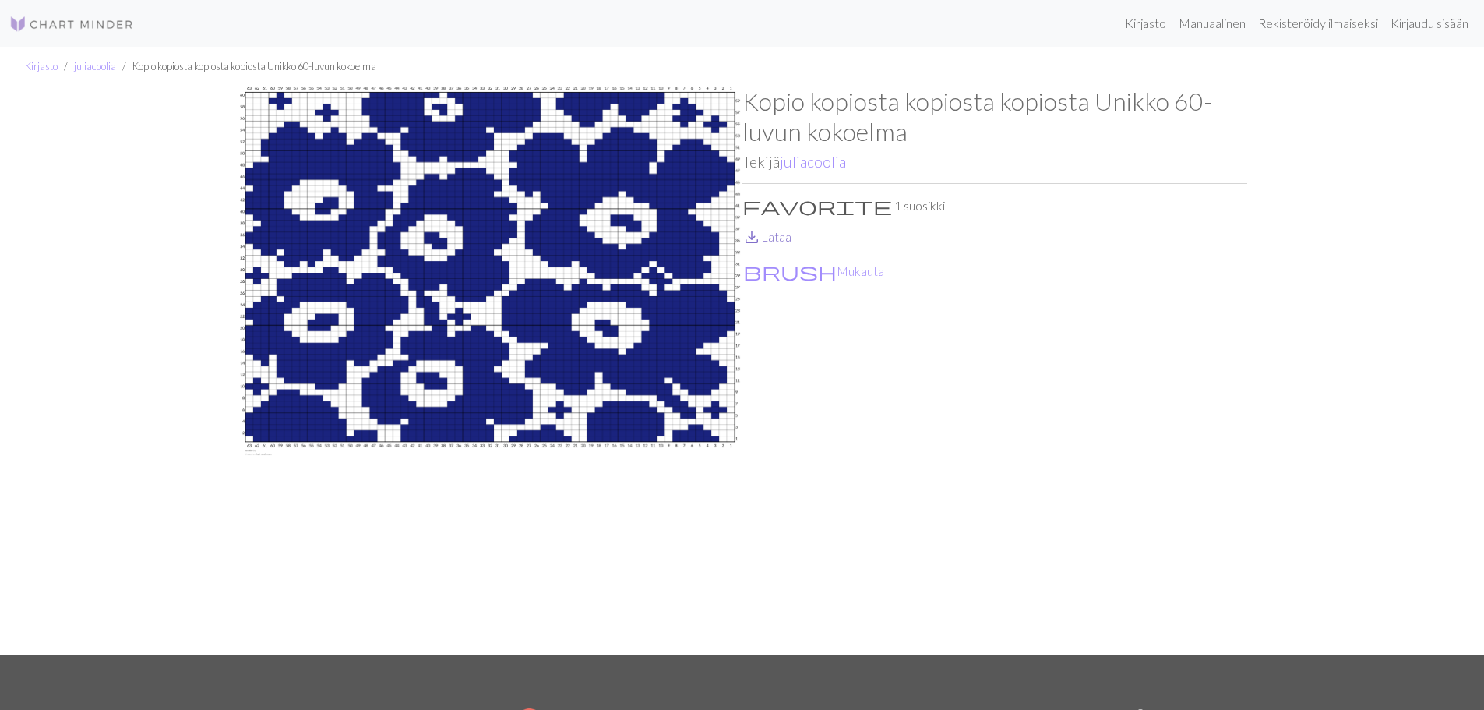
click at [773, 238] on font "Lataa" at bounding box center [776, 236] width 30 height 15
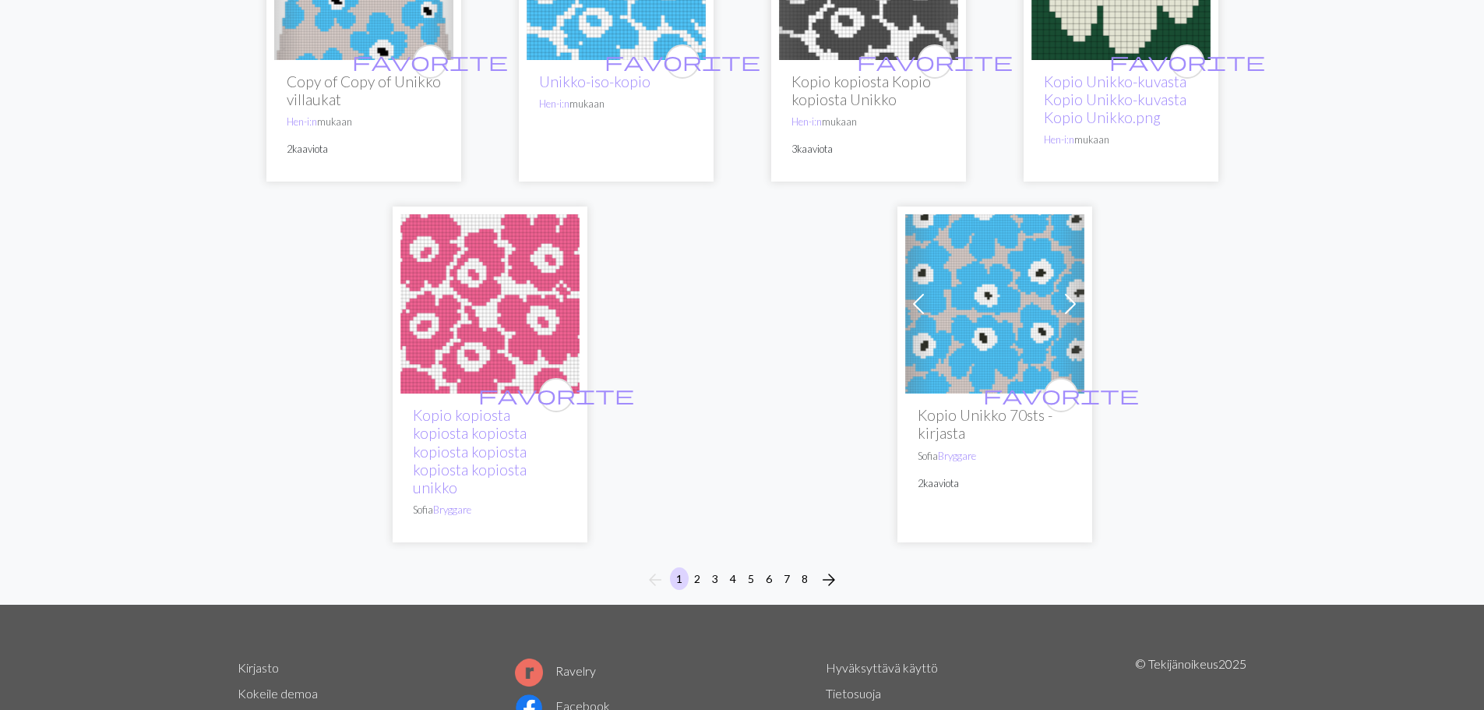
scroll to position [4363, 0]
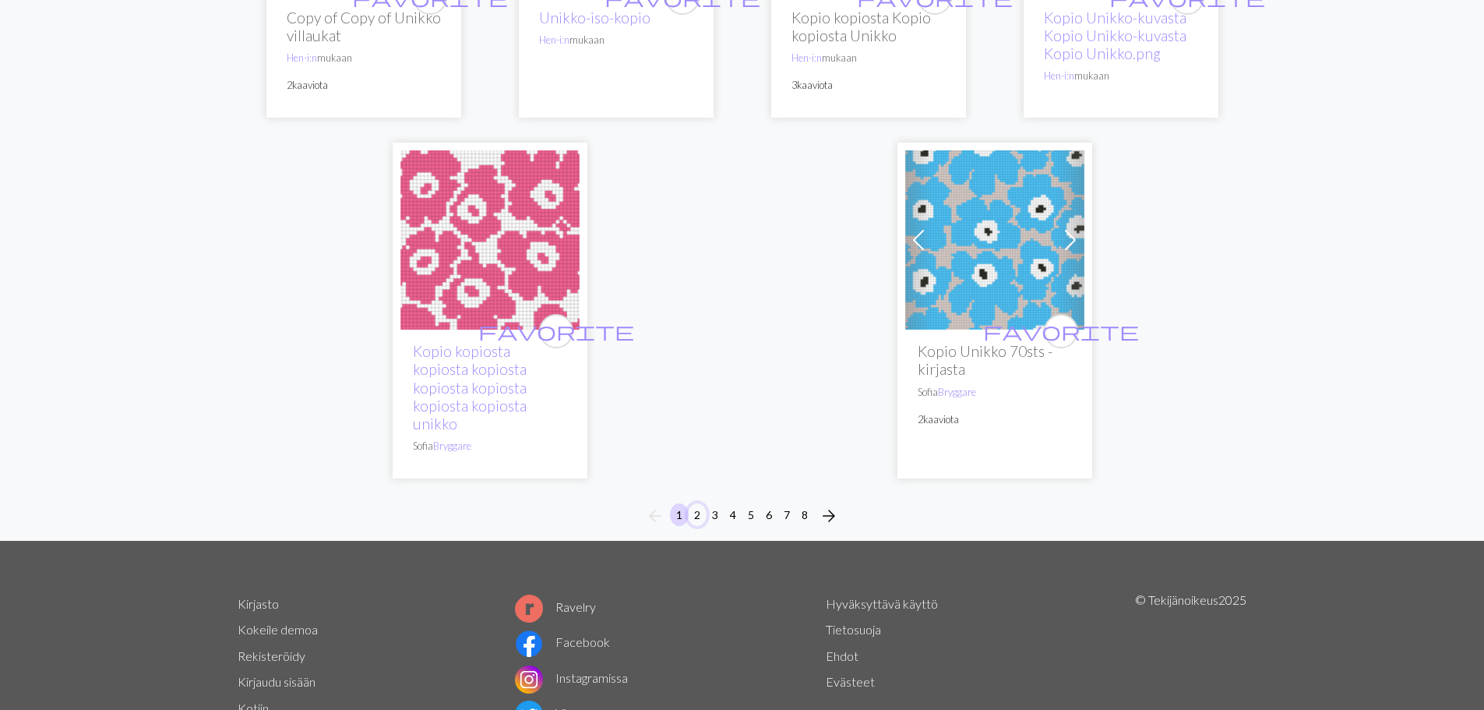
click at [697, 508] on font "2" at bounding box center [697, 514] width 6 height 13
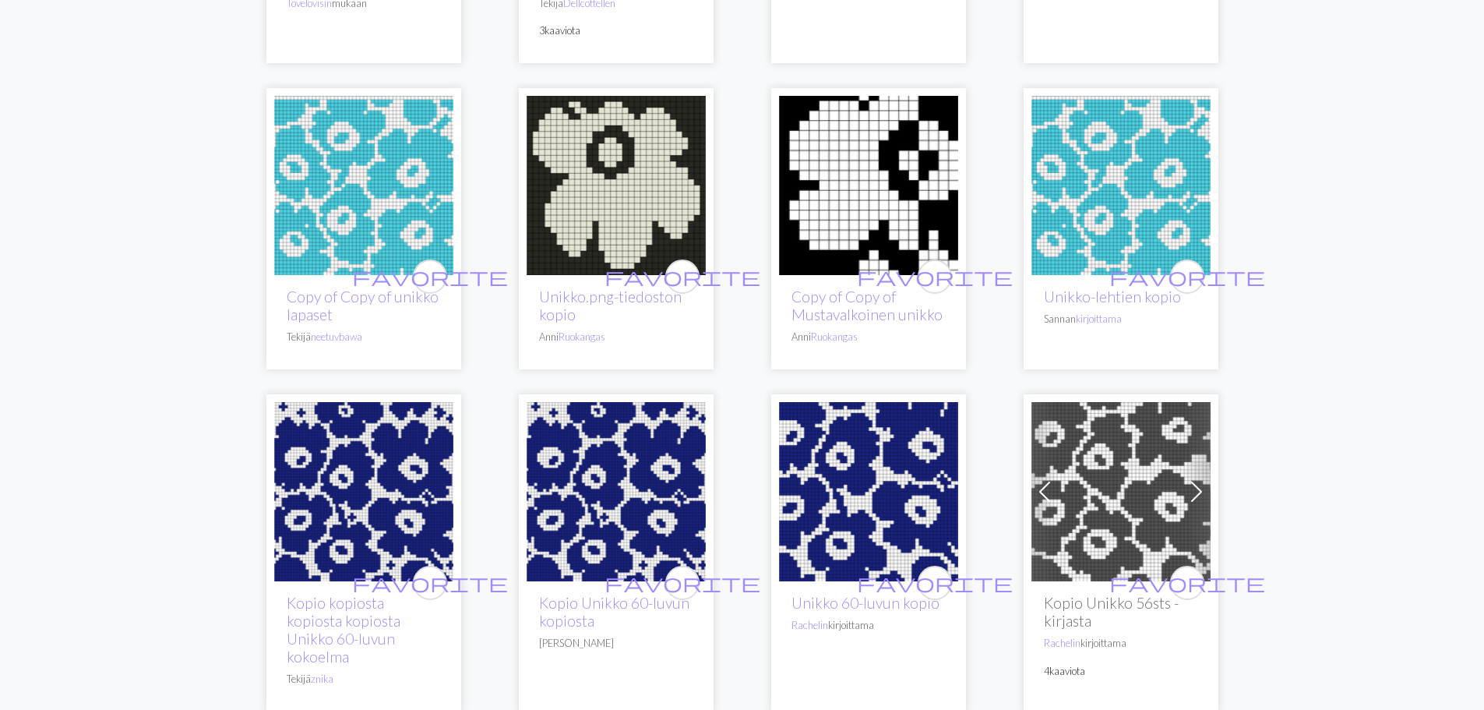
scroll to position [935, 0]
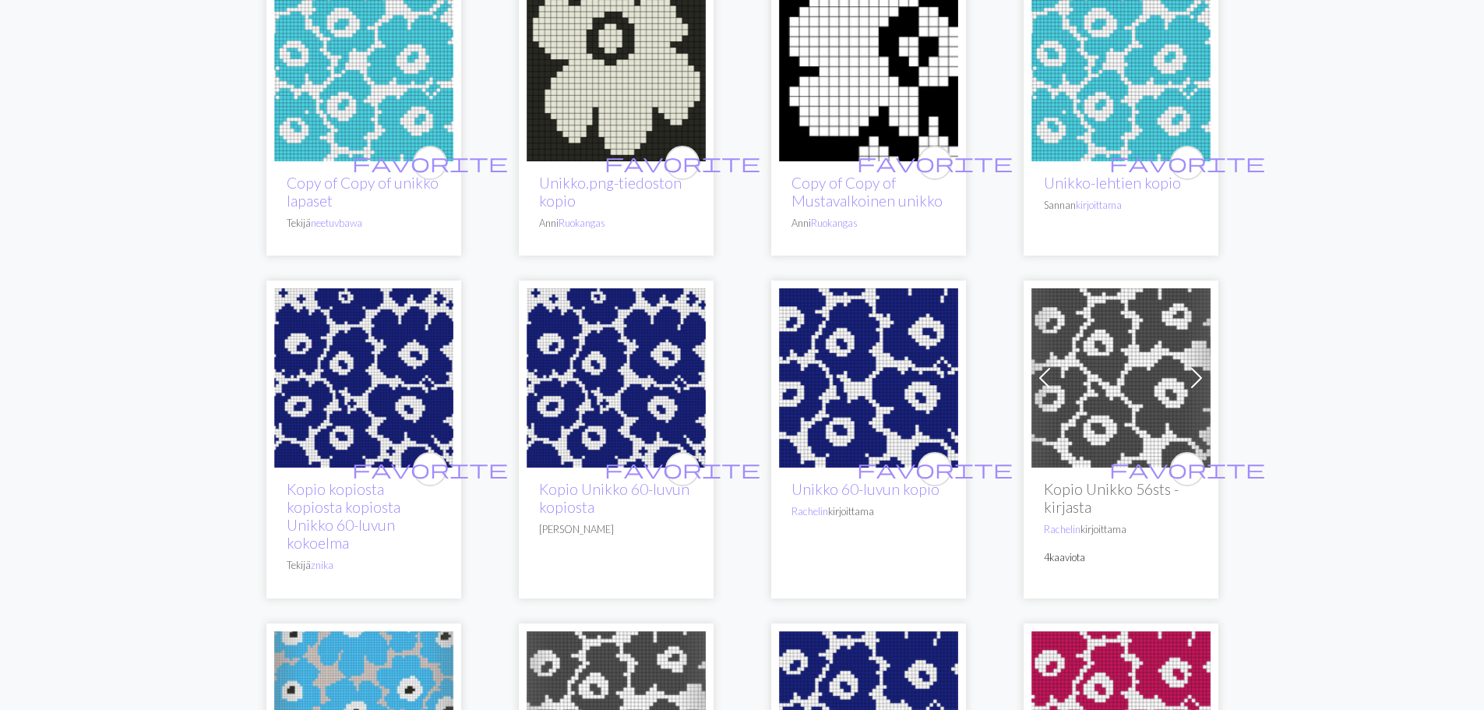
click at [369, 382] on img at bounding box center [363, 377] width 179 height 179
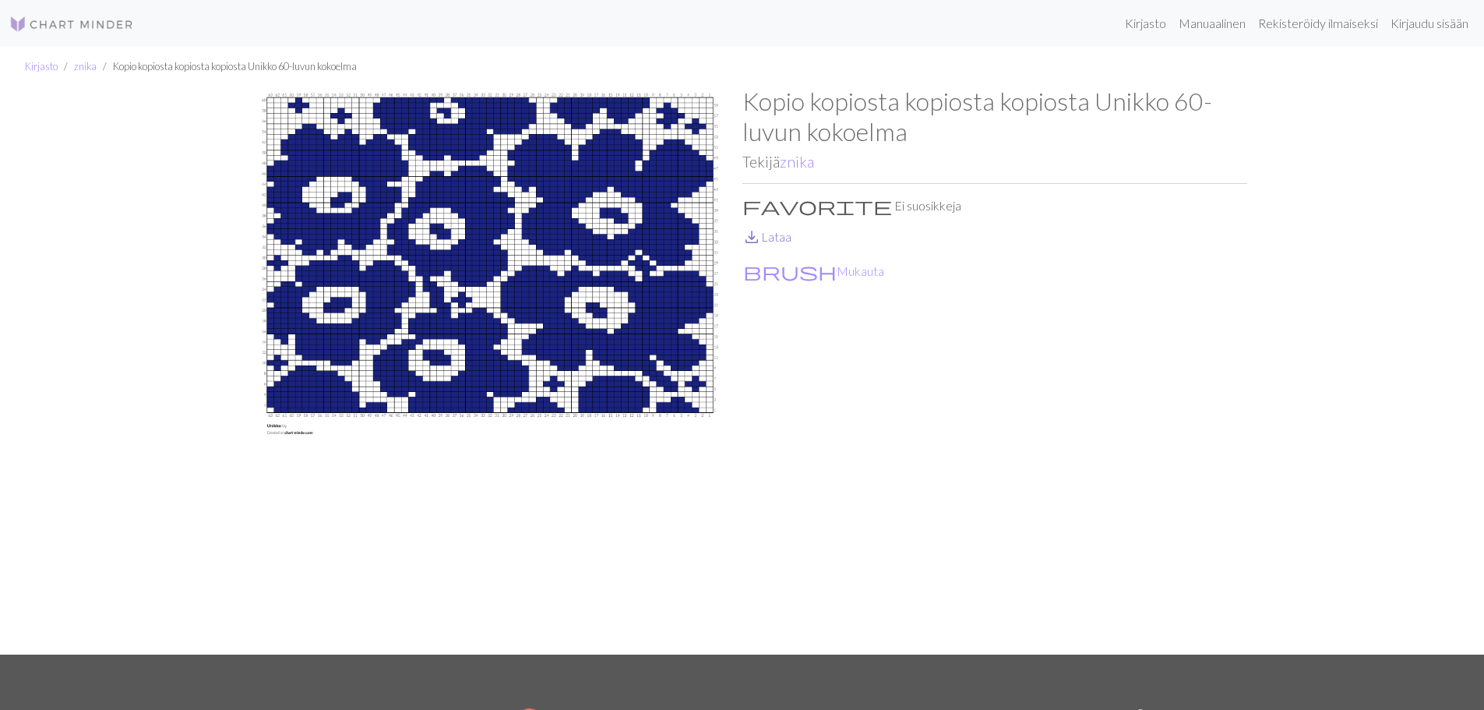
click at [777, 235] on font "Lataa" at bounding box center [776, 236] width 30 height 15
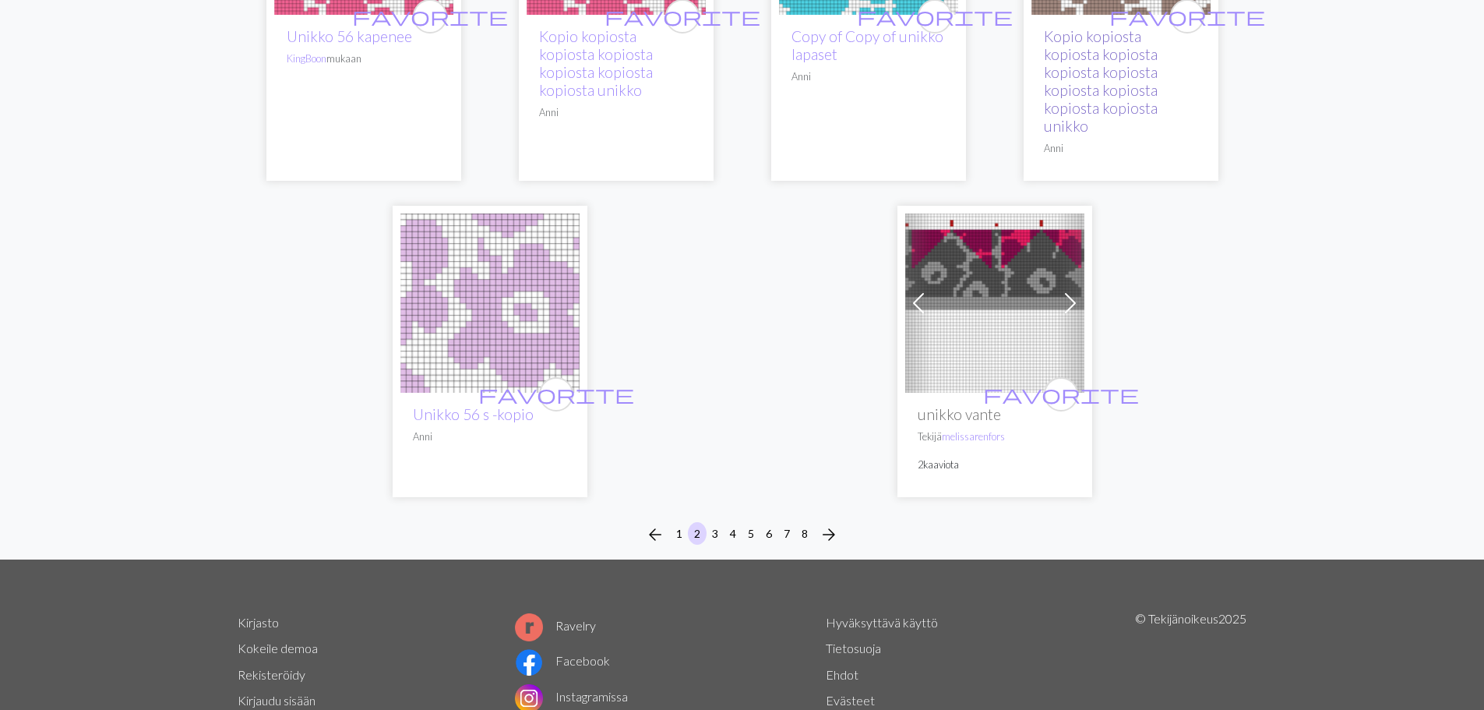
scroll to position [4398, 0]
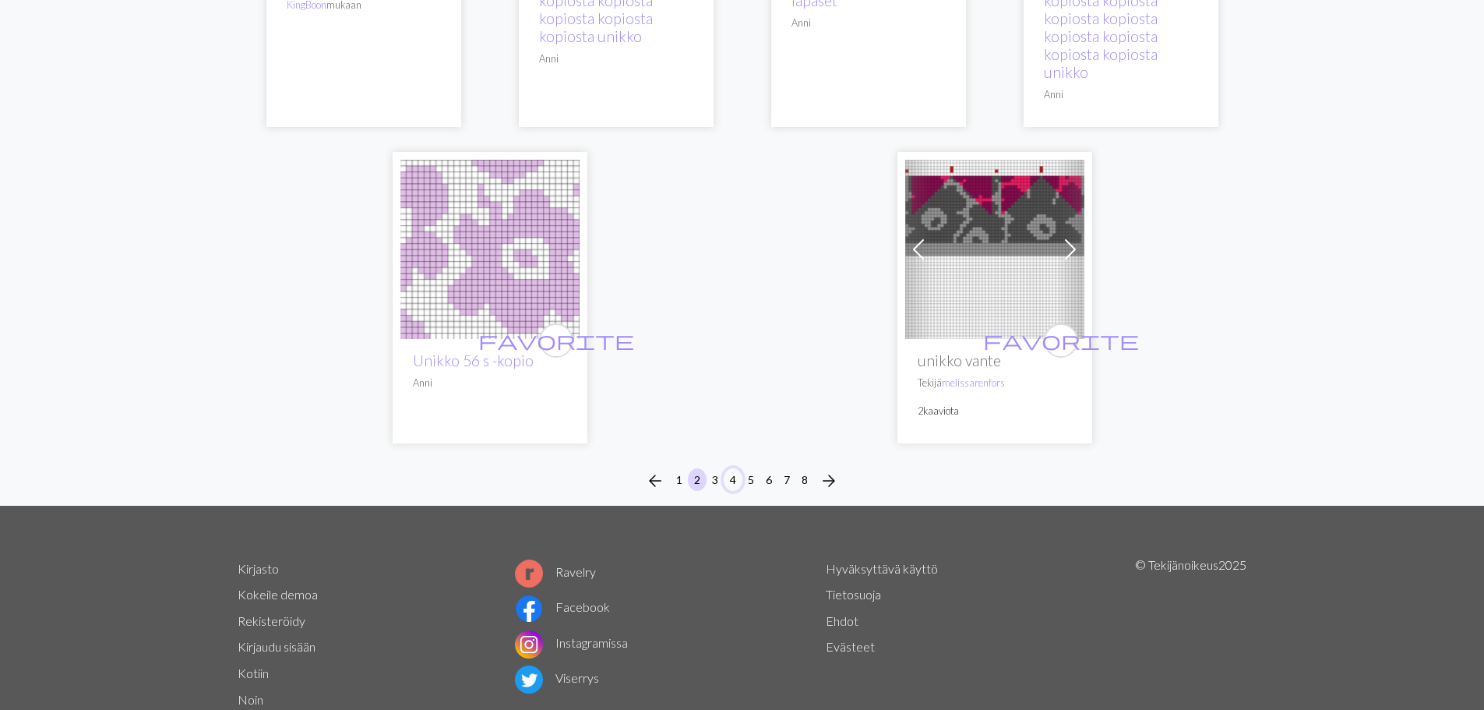
click at [732, 473] on font "4" at bounding box center [733, 479] width 6 height 13
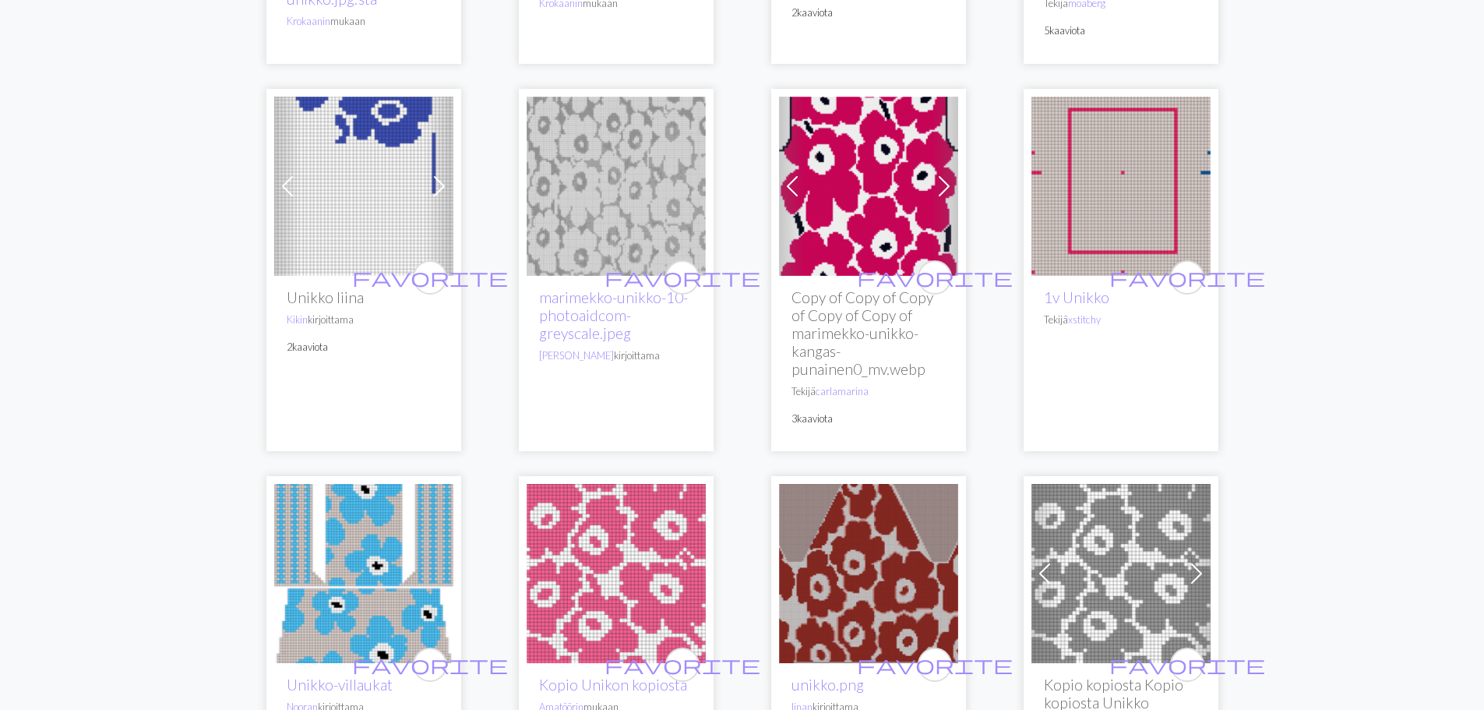
scroll to position [1247, 0]
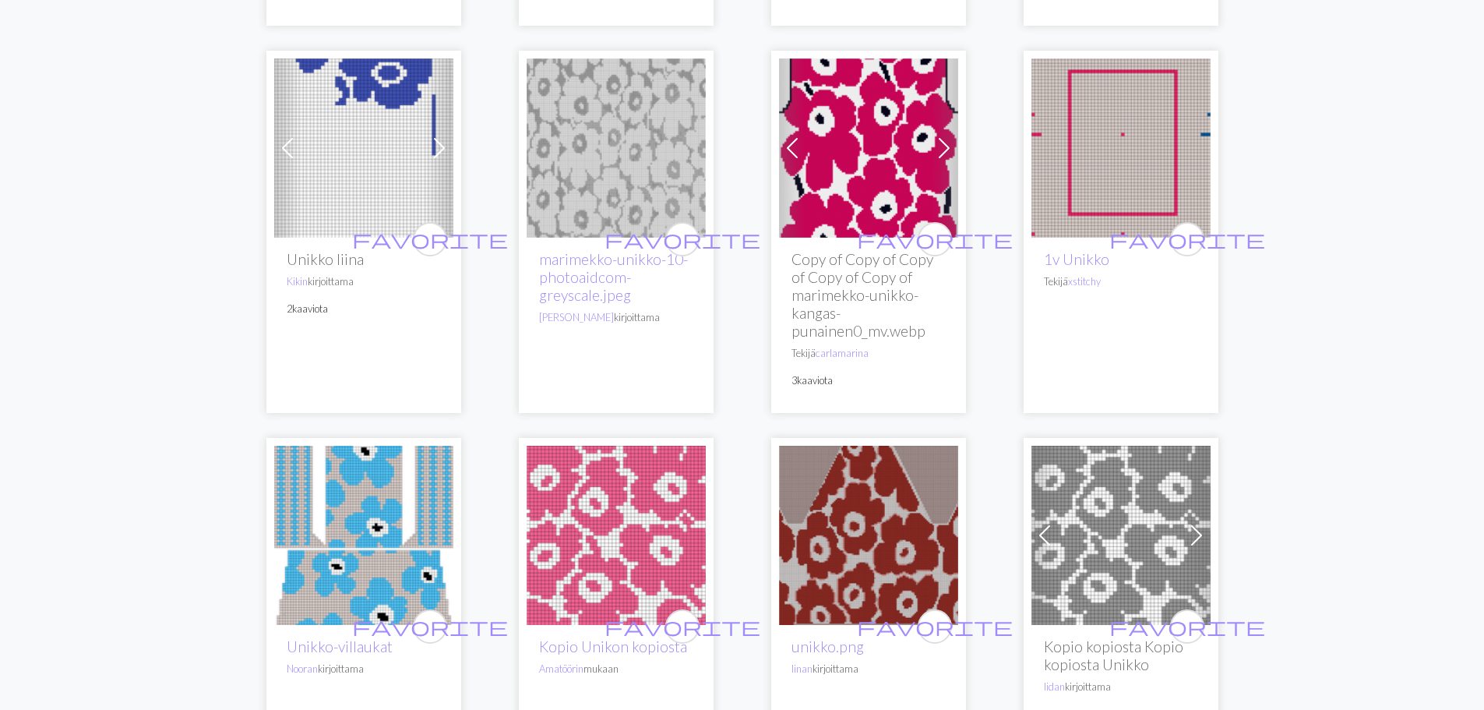
click at [1145, 148] on img at bounding box center [1121, 147] width 179 height 179
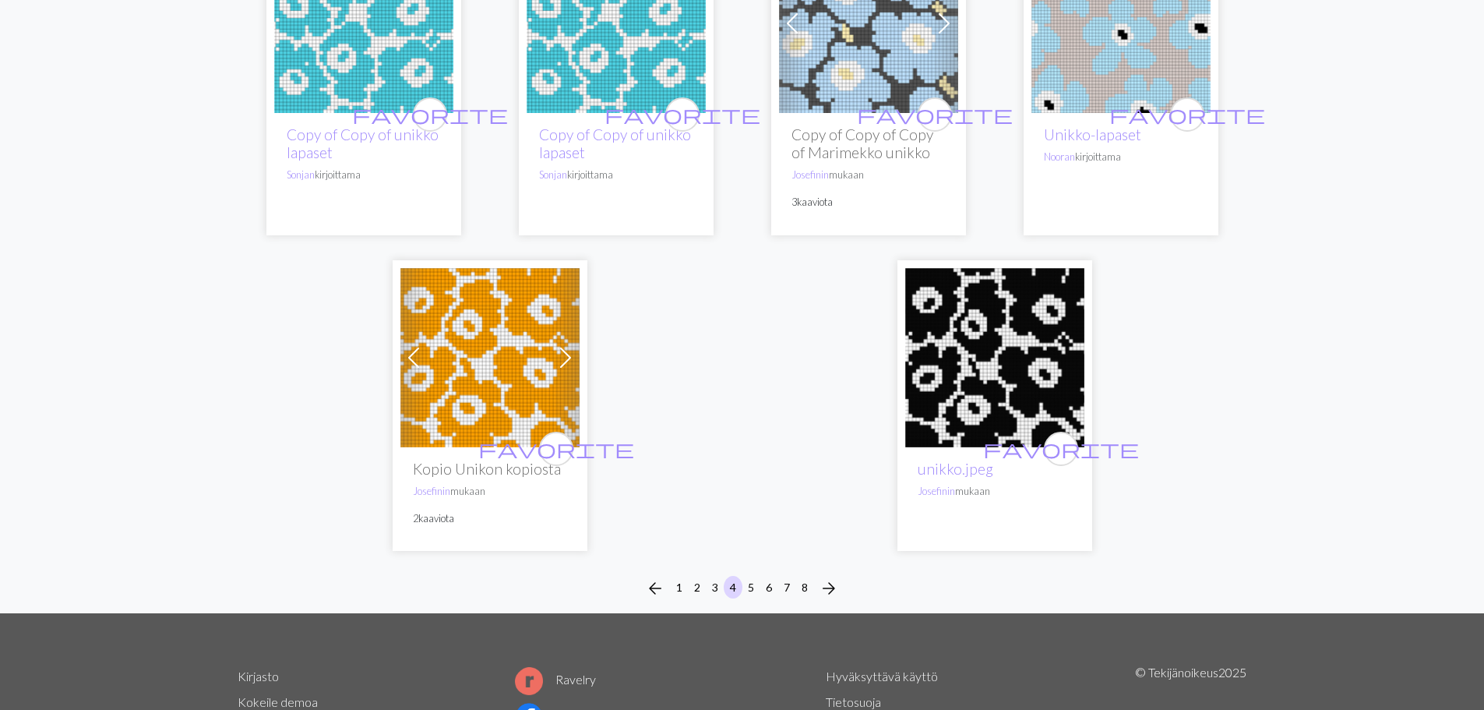
scroll to position [4129, 0]
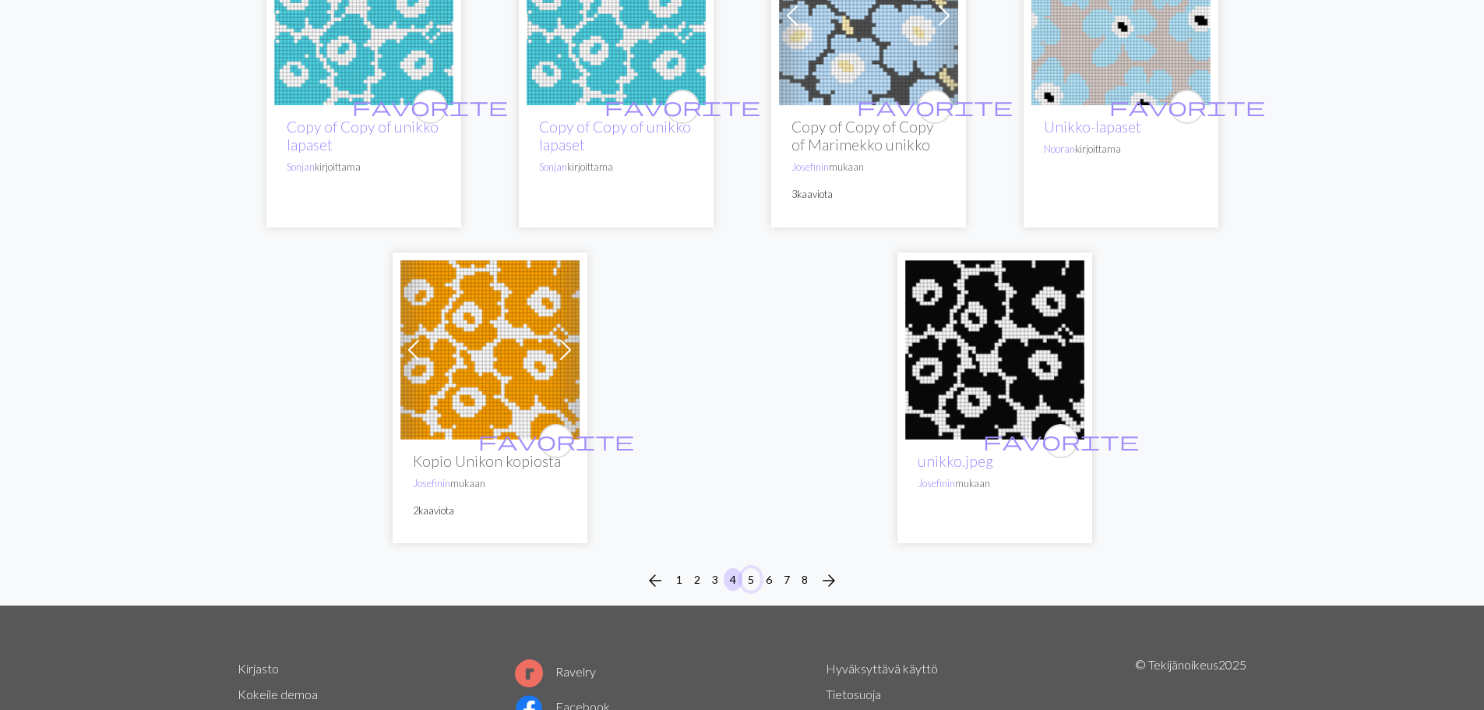
click at [749, 573] on font "5" at bounding box center [751, 579] width 6 height 13
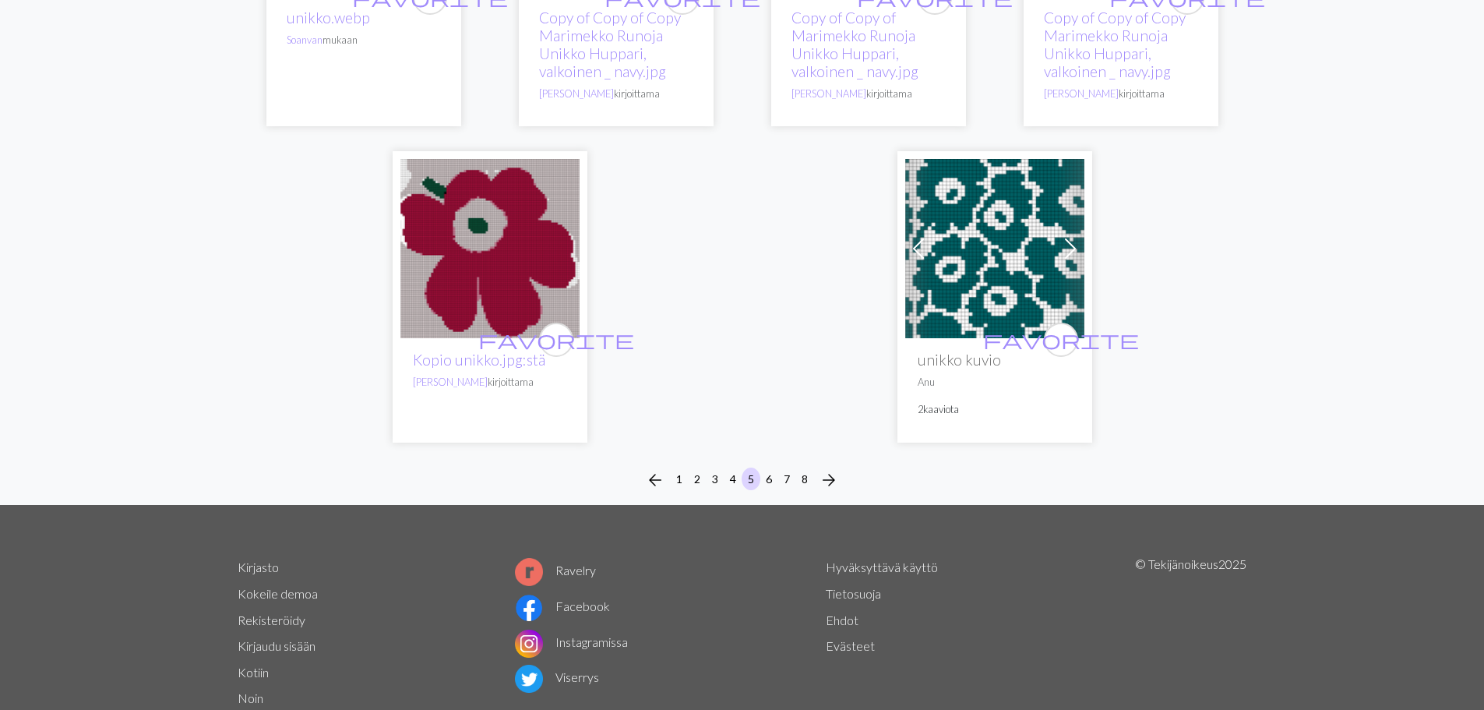
scroll to position [4262, 0]
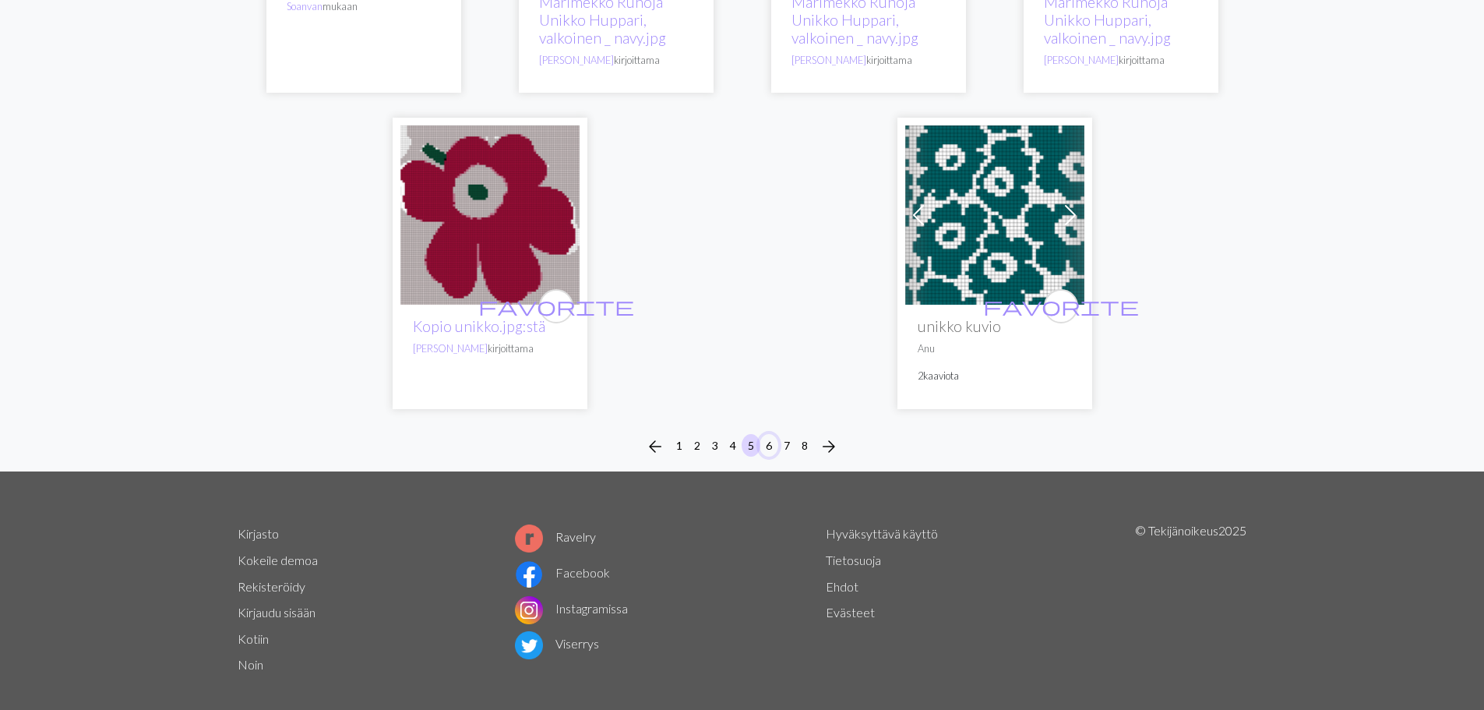
click at [770, 439] on font "6" at bounding box center [769, 445] width 6 height 13
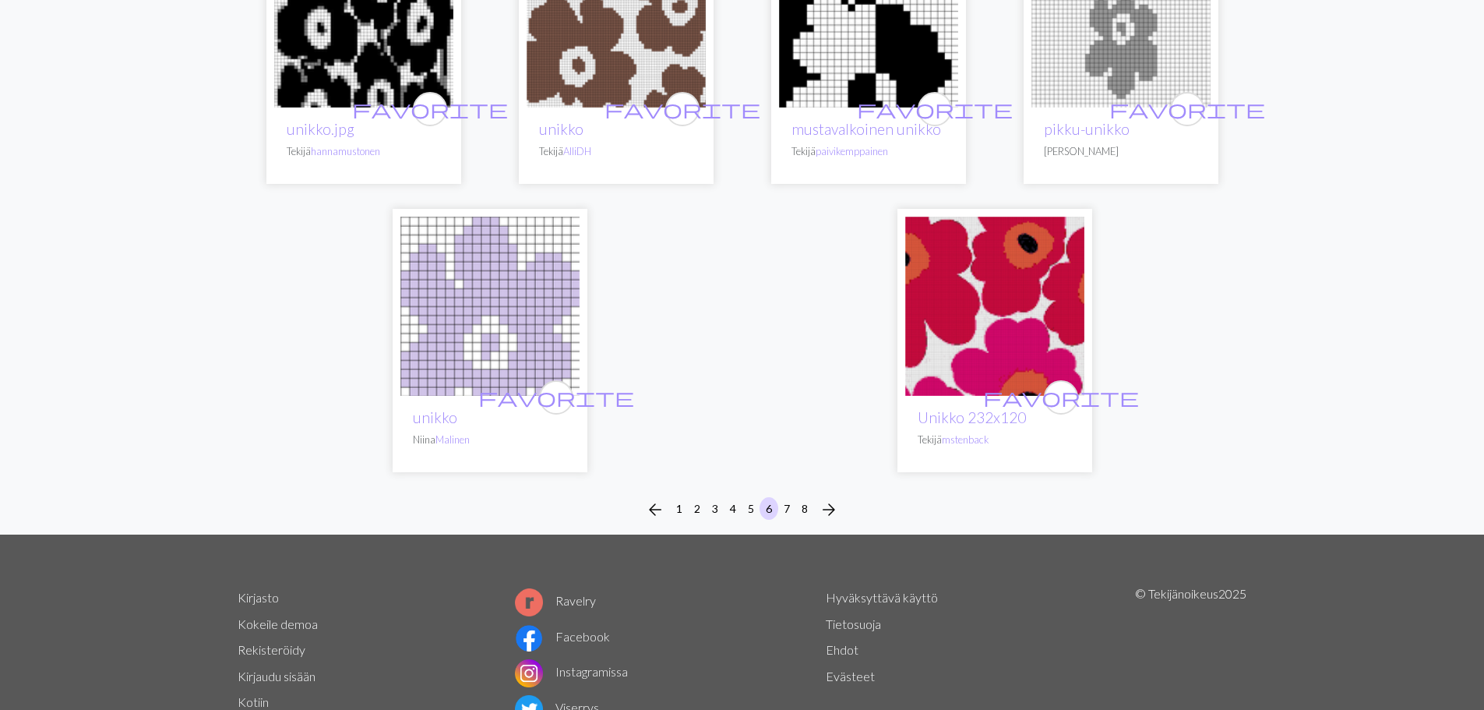
scroll to position [3973, 0]
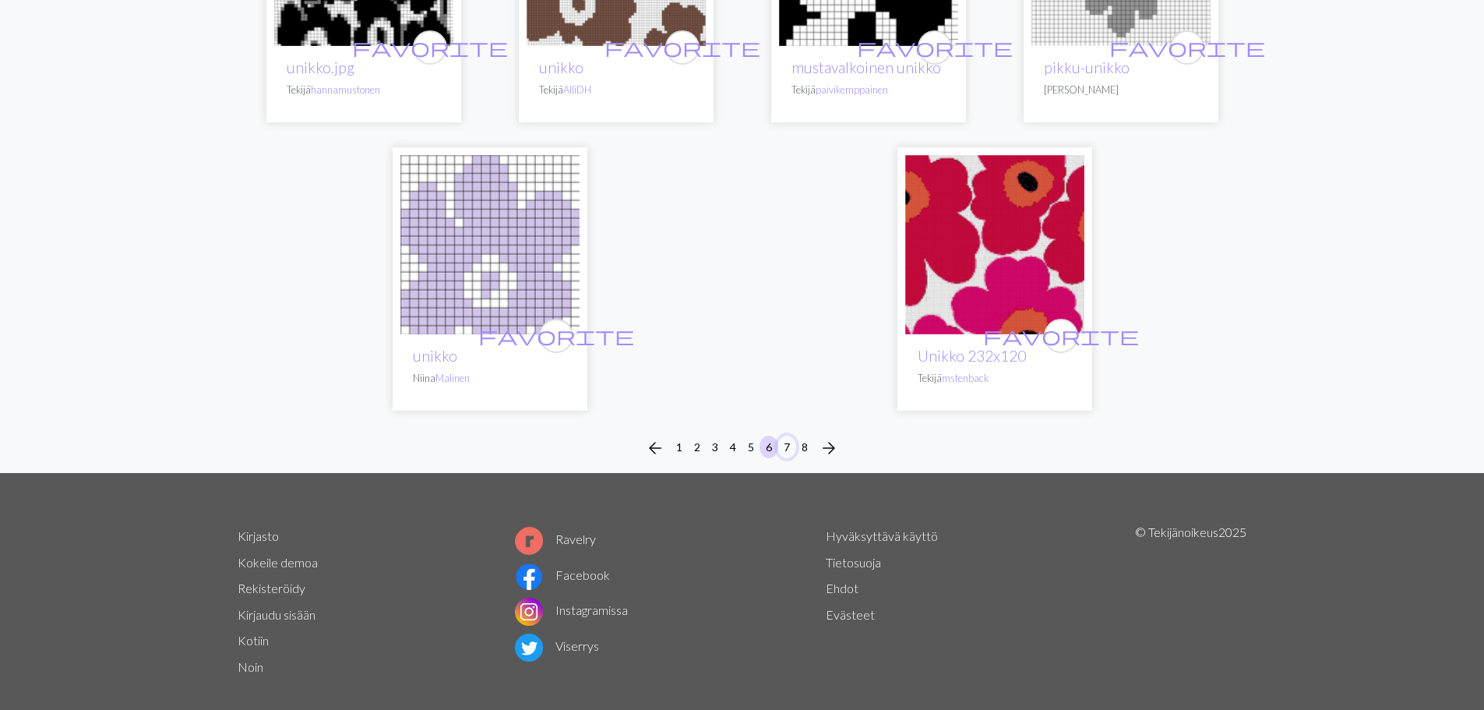
click at [786, 444] on font "7" at bounding box center [787, 446] width 6 height 13
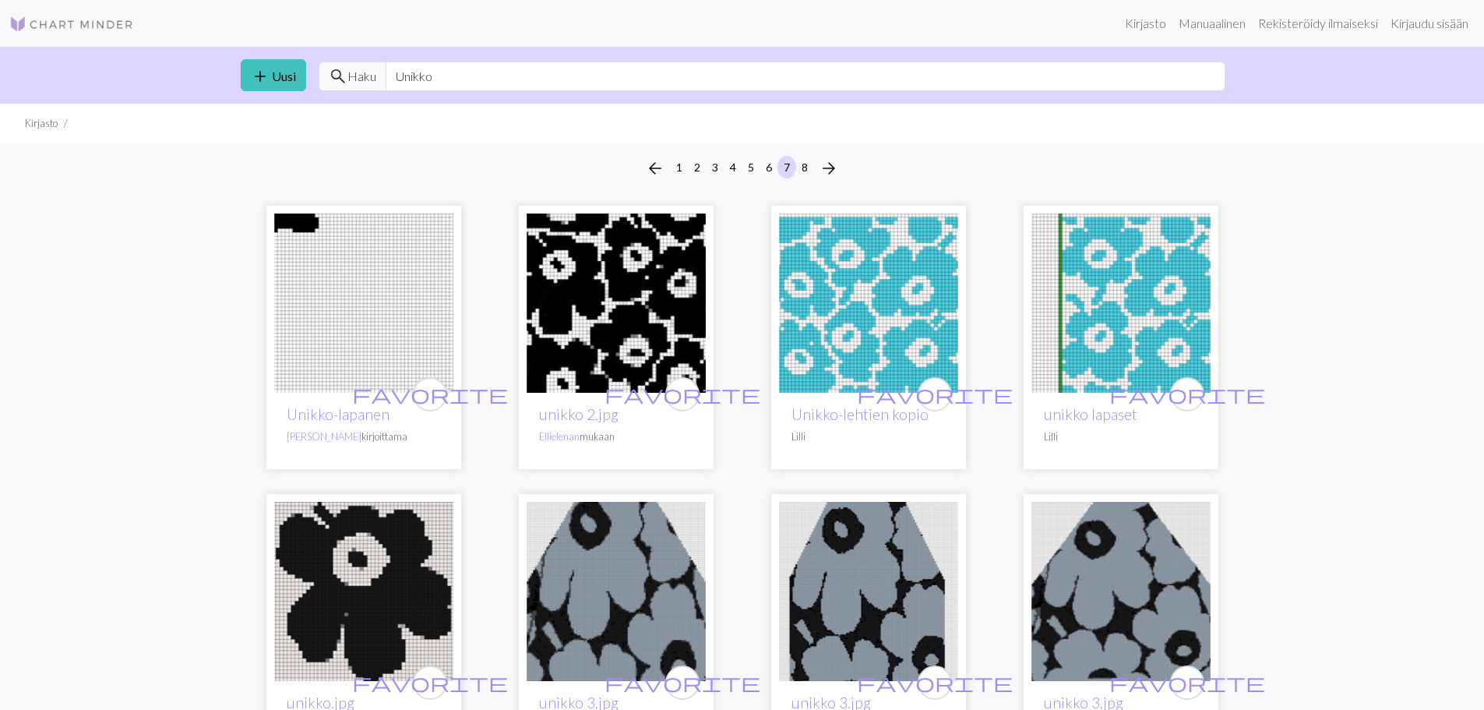
click at [1113, 311] on img at bounding box center [1121, 302] width 179 height 179
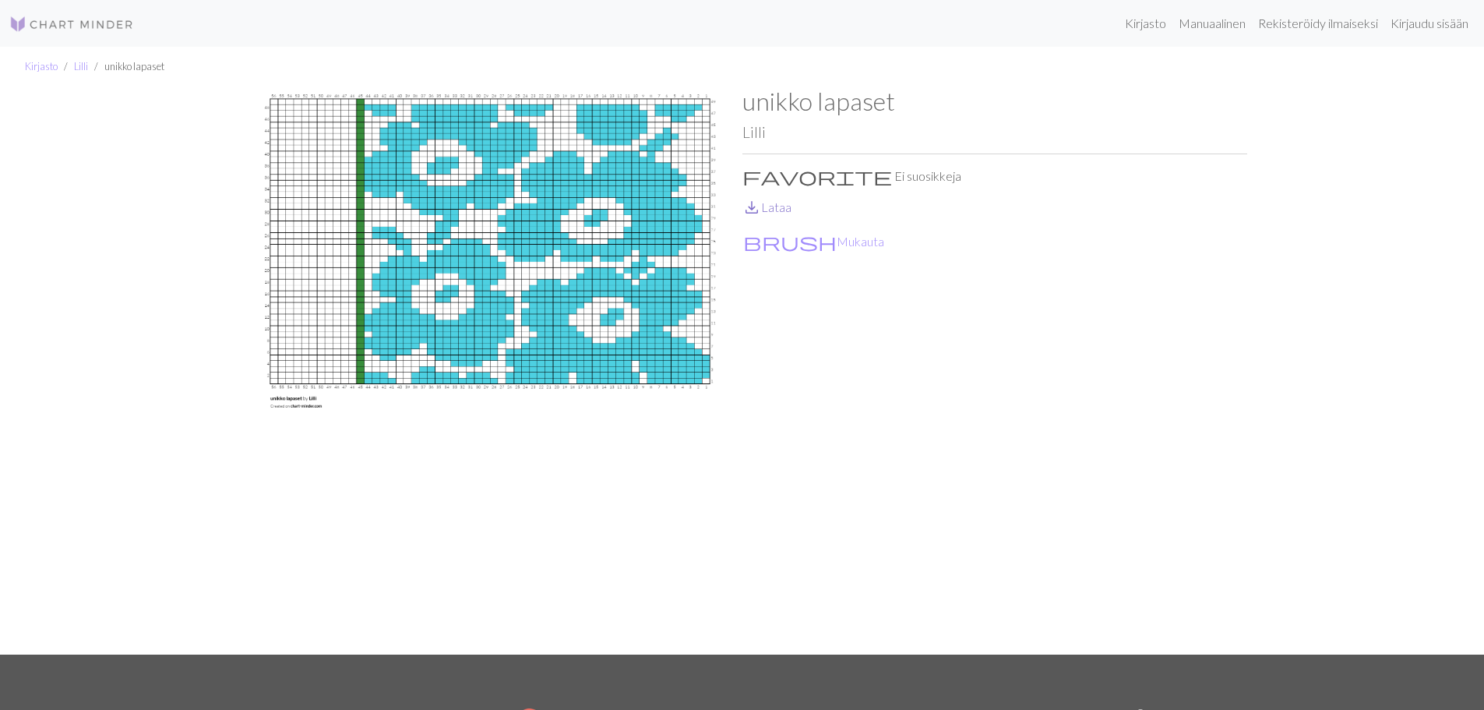
click at [770, 207] on font "Lataa" at bounding box center [776, 206] width 30 height 15
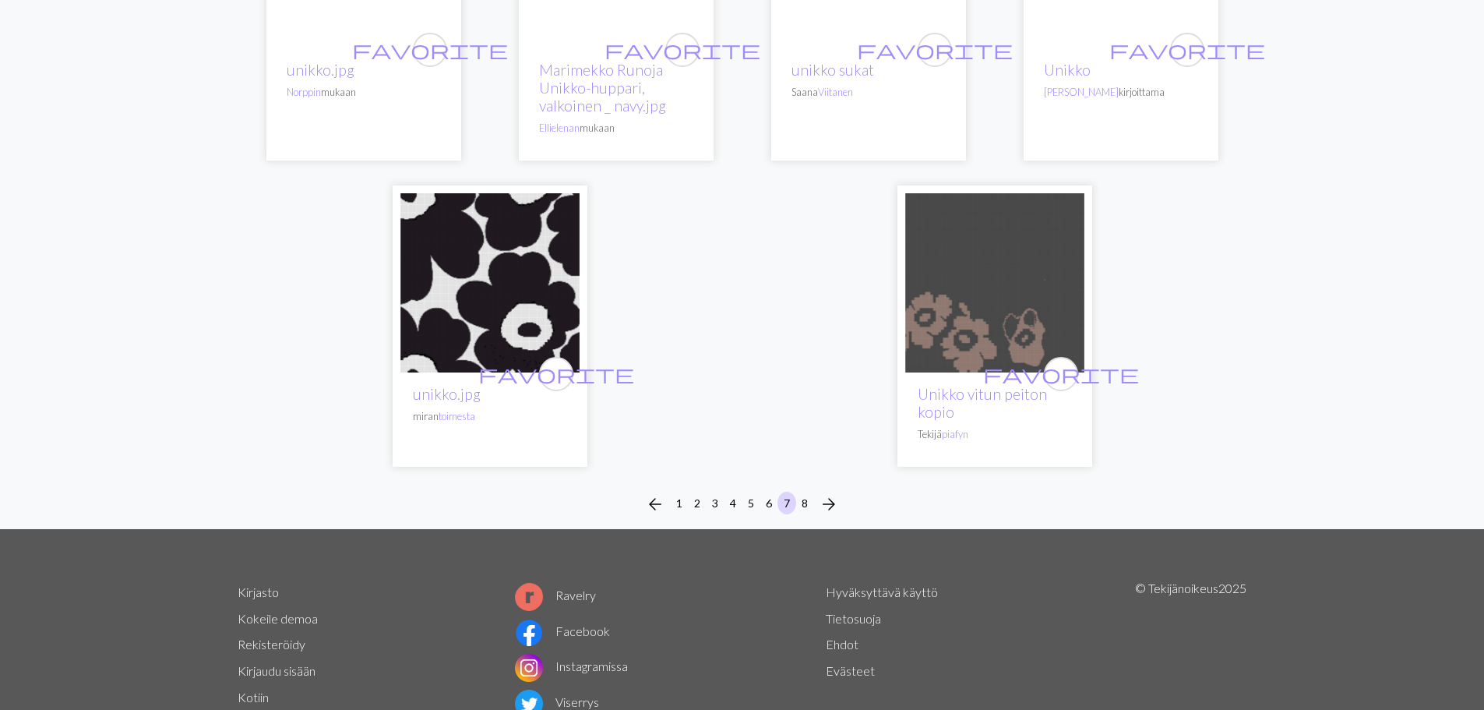
scroll to position [3451, 0]
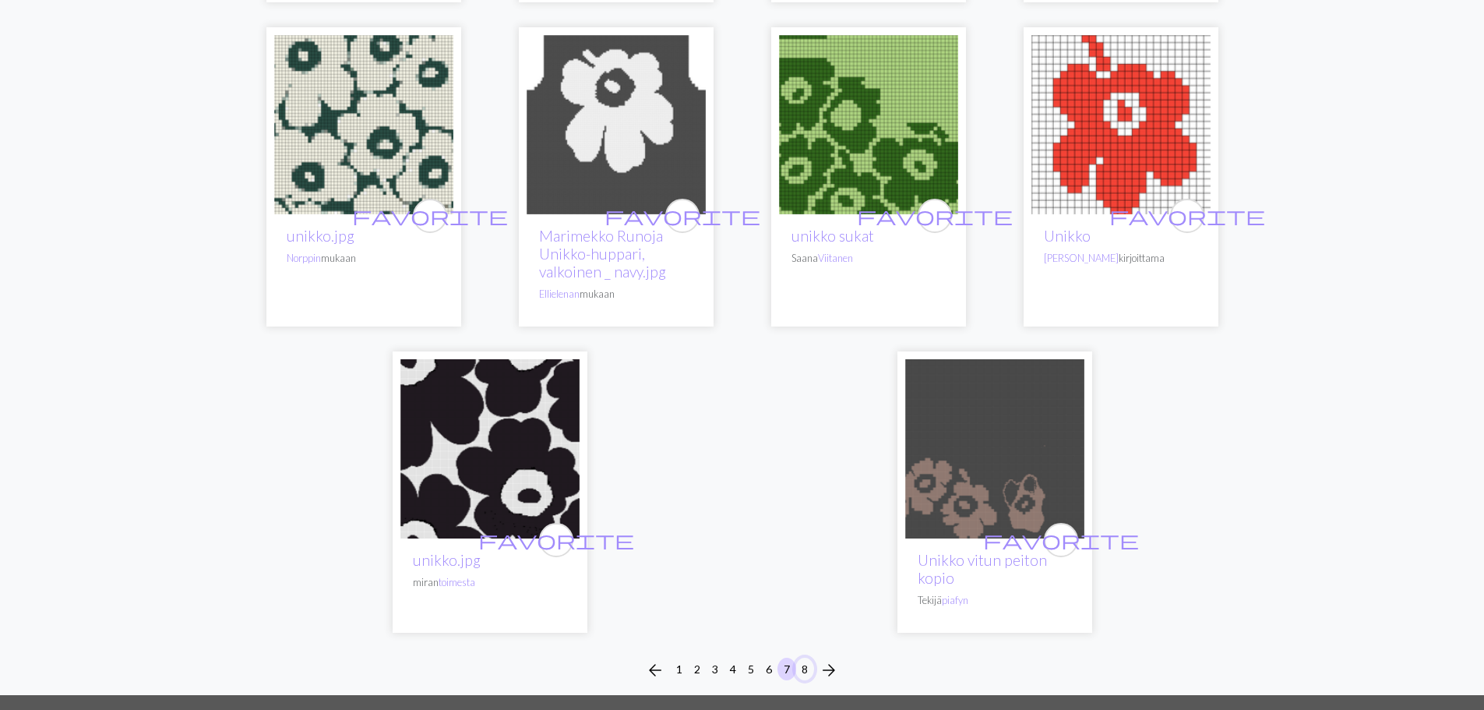
click at [806, 667] on font "8" at bounding box center [805, 668] width 6 height 13
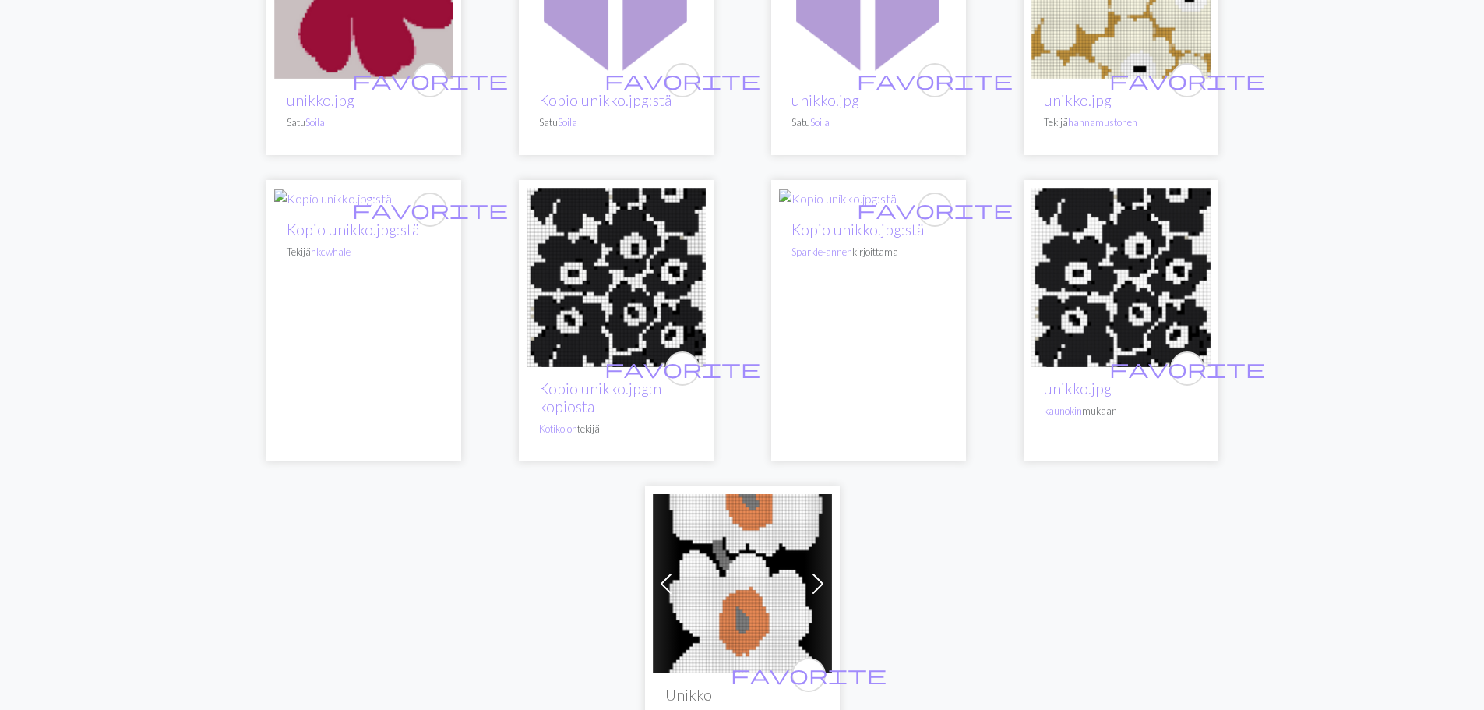
scroll to position [935, 0]
